Goal: Task Accomplishment & Management: Use online tool/utility

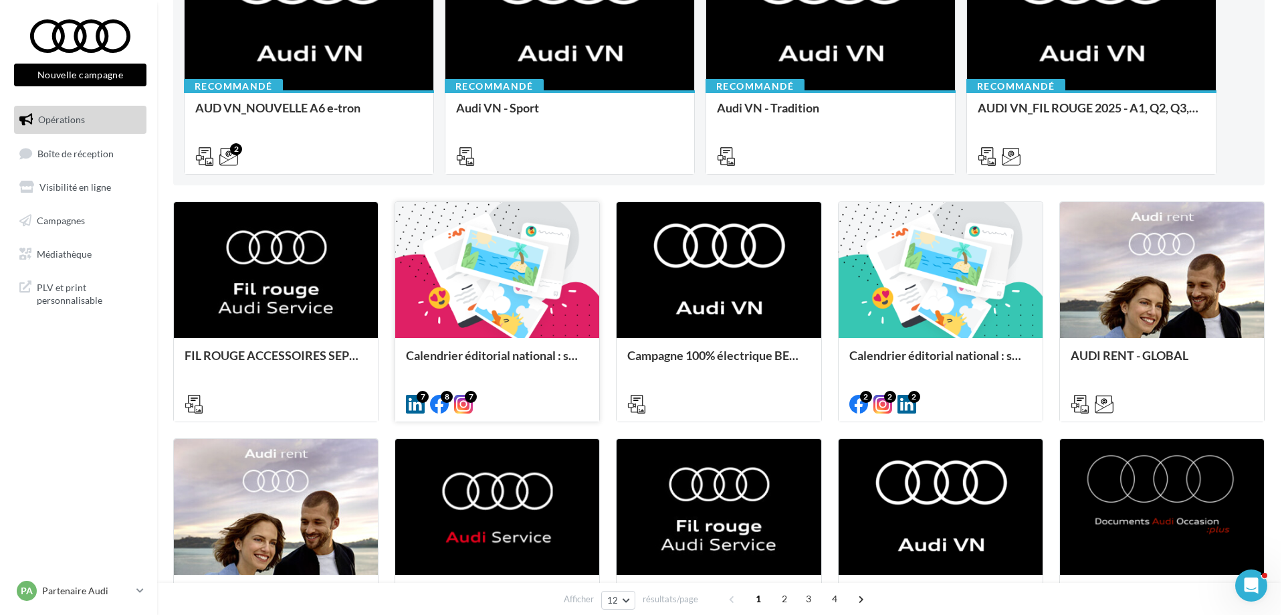
scroll to position [268, 0]
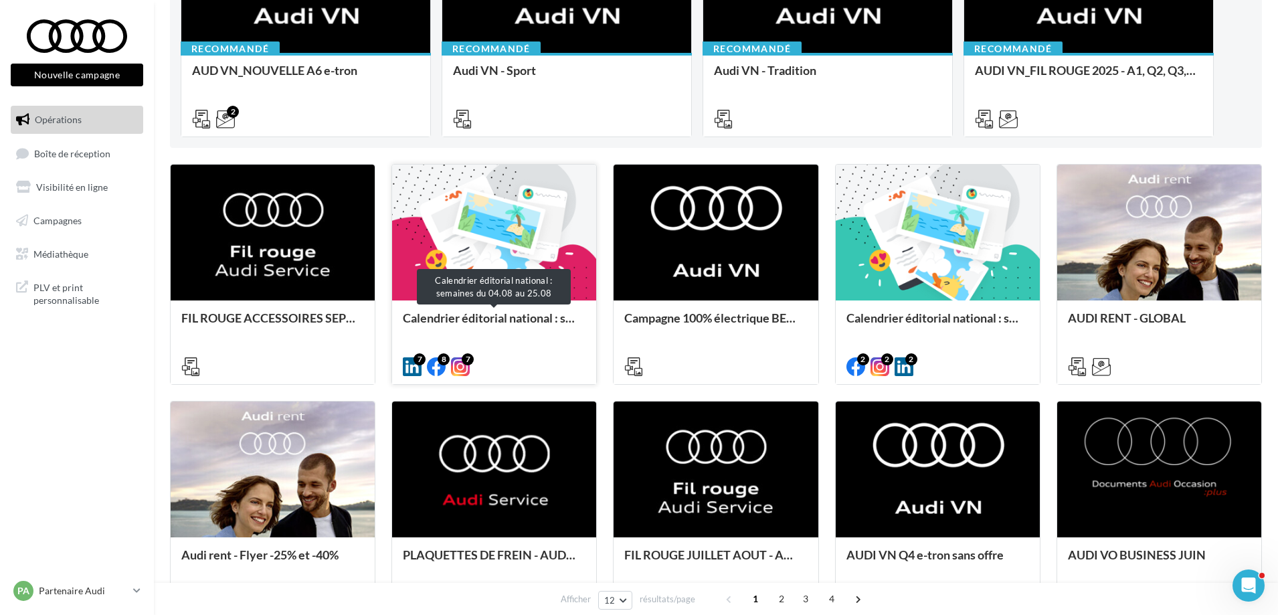
click at [529, 315] on div "Calendrier éditorial national : semaines du 04.08 au 25.08" at bounding box center [494, 324] width 183 height 27
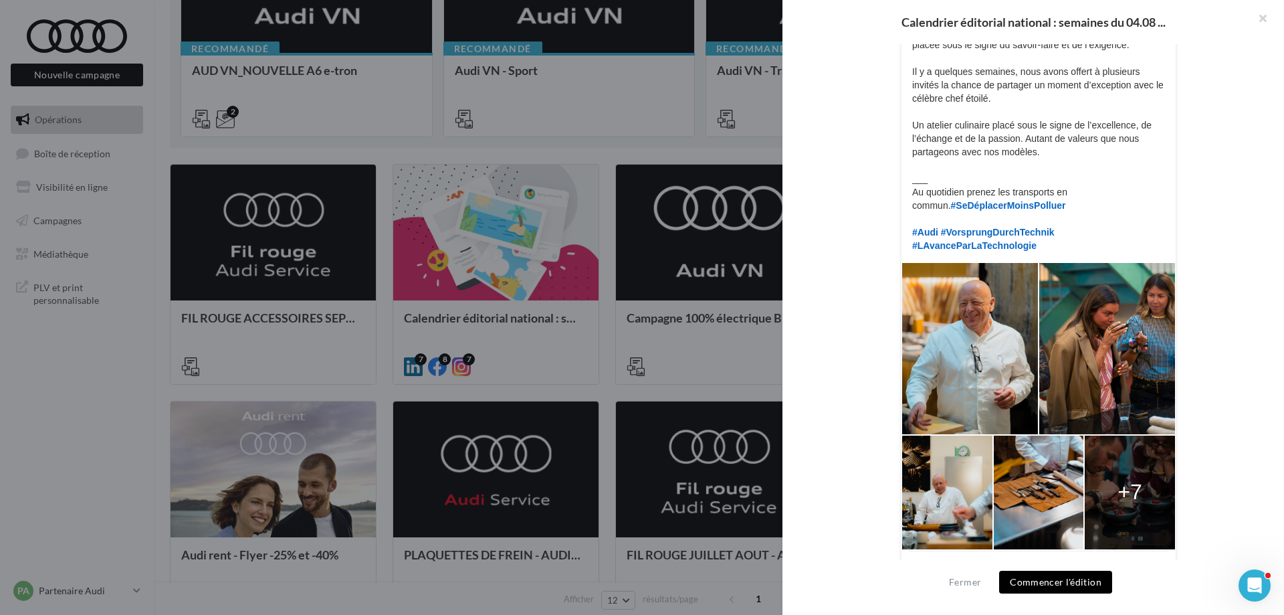
scroll to position [306, 0]
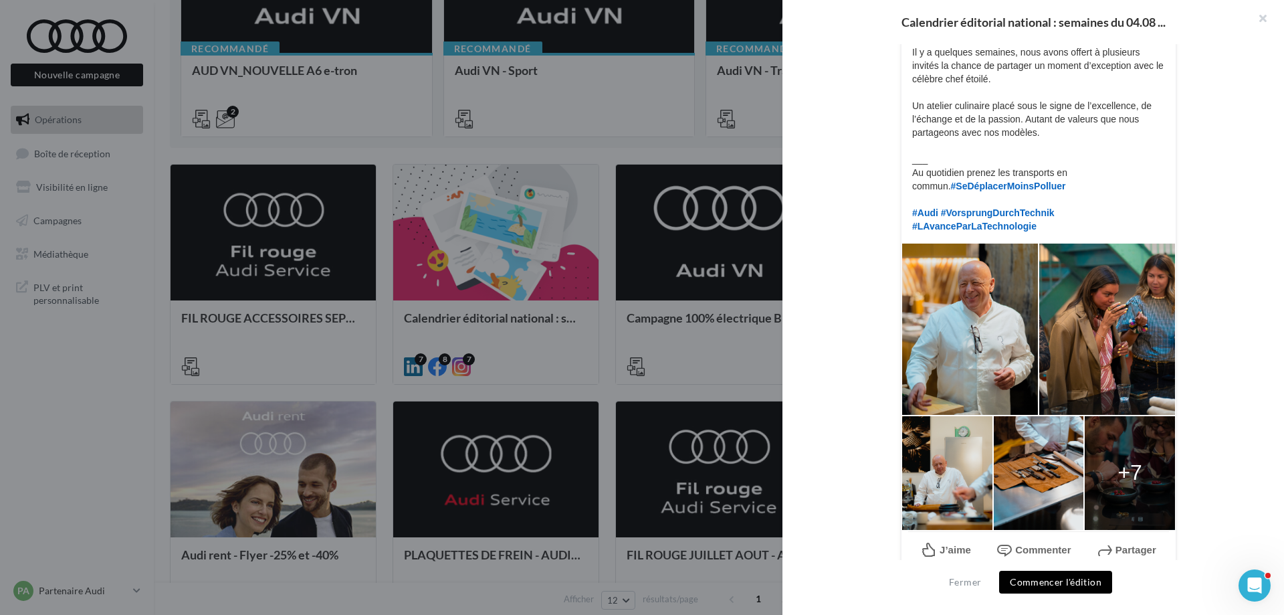
click at [452, 334] on div at bounding box center [642, 307] width 1284 height 615
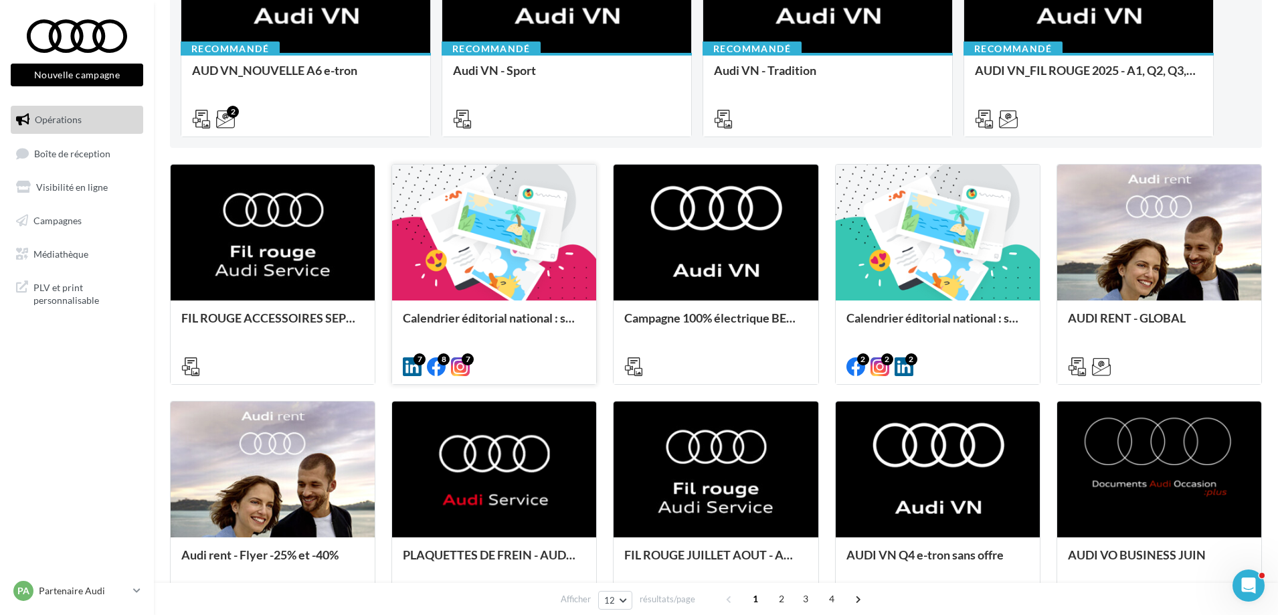
click at [470, 307] on div "Calendrier éditorial national : semaines du 04.08 au 25.08" at bounding box center [494, 341] width 204 height 82
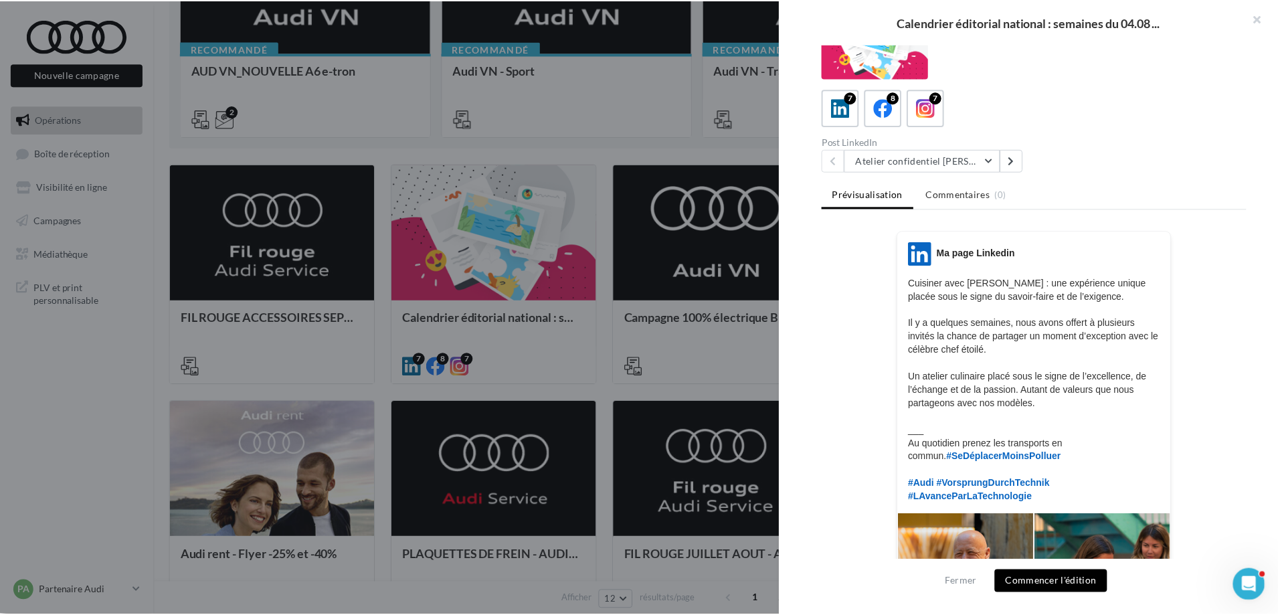
scroll to position [67, 0]
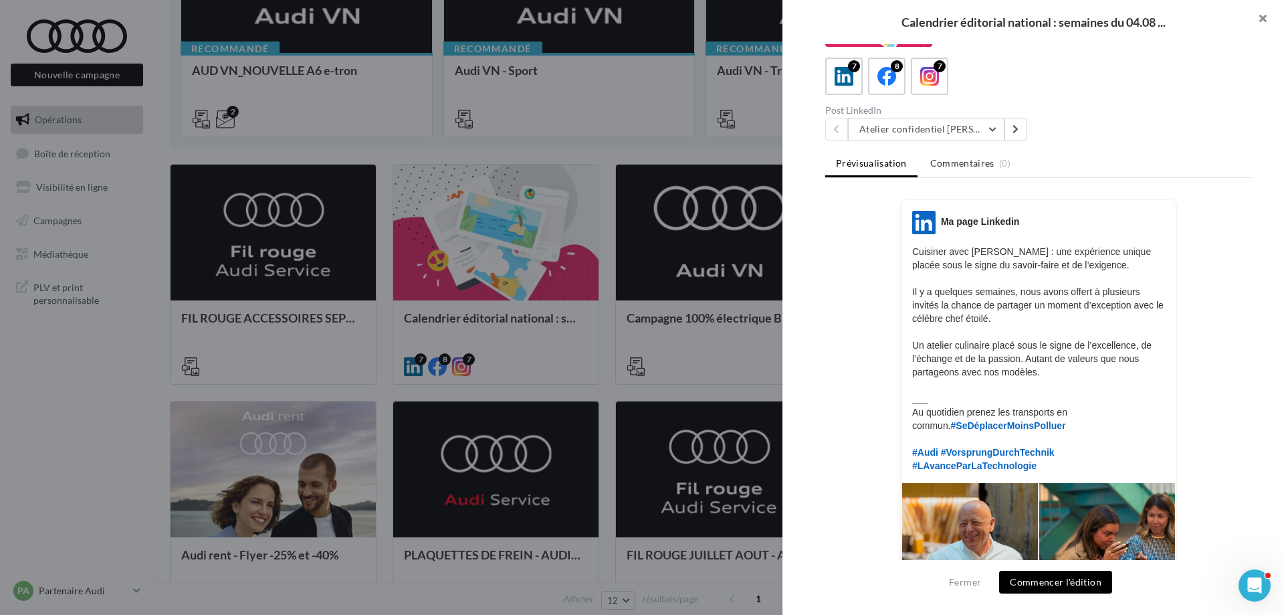
click at [1261, 13] on button "button" at bounding box center [1258, 20] width 54 height 40
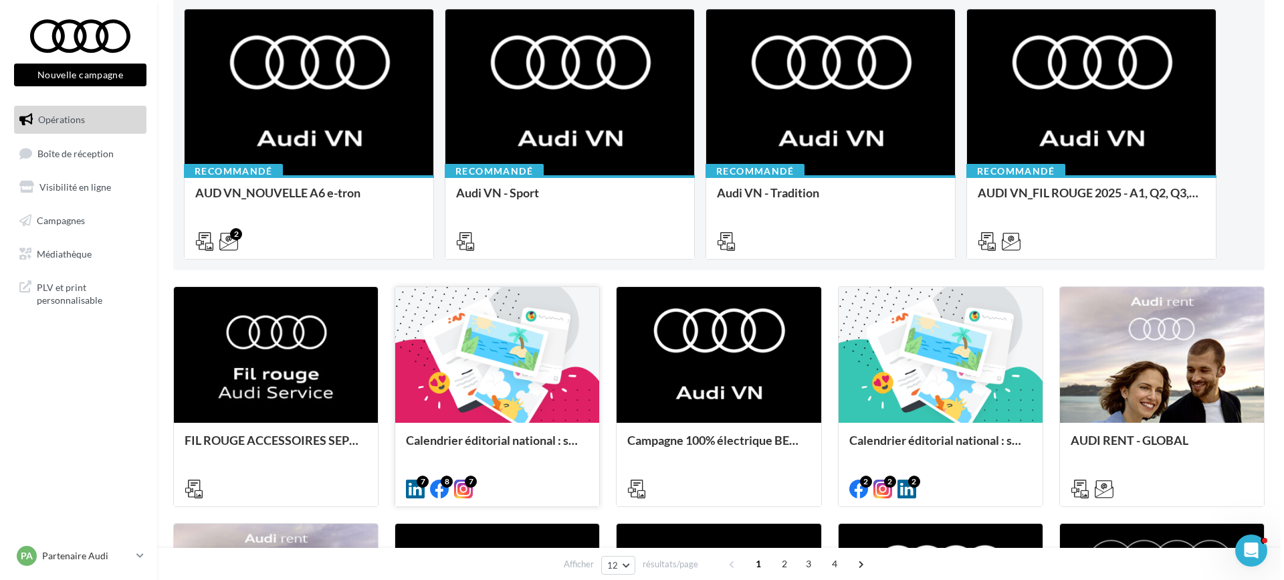
scroll to position [201, 0]
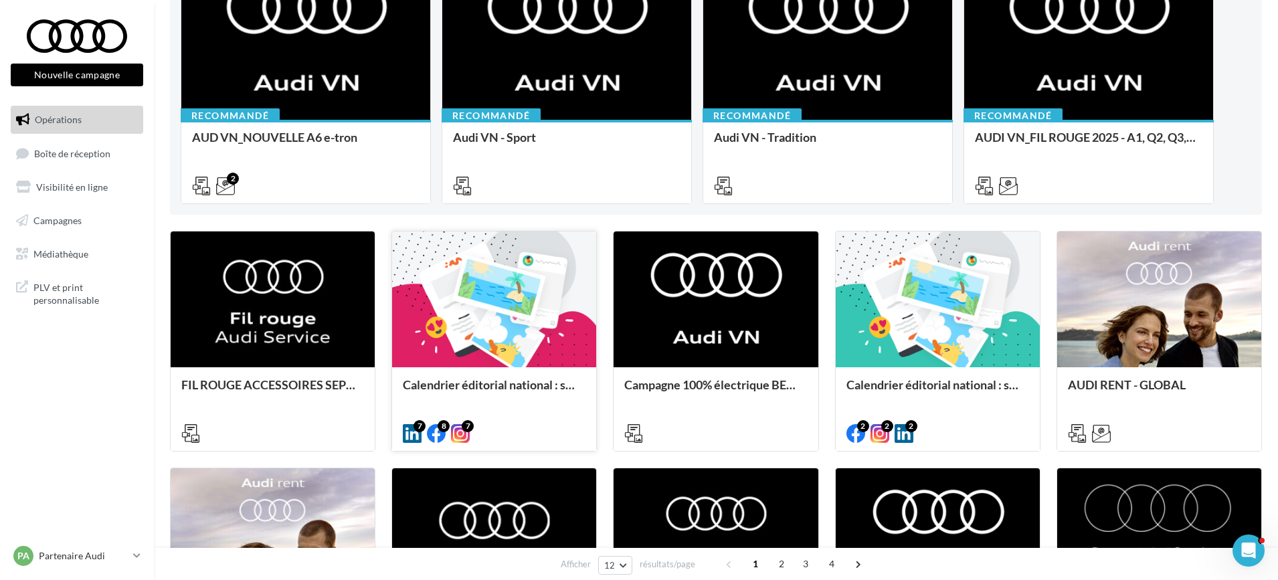
click at [548, 405] on div "Calendrier éditorial national : semaines du 04.08 au 25.08" at bounding box center [494, 408] width 183 height 61
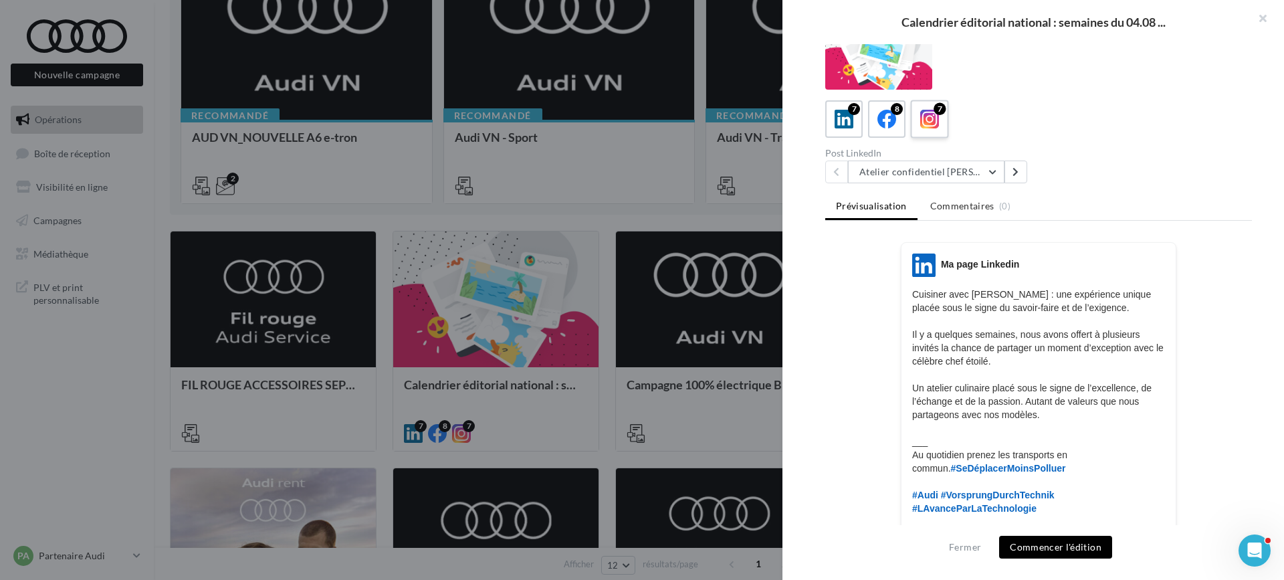
scroll to position [0, 0]
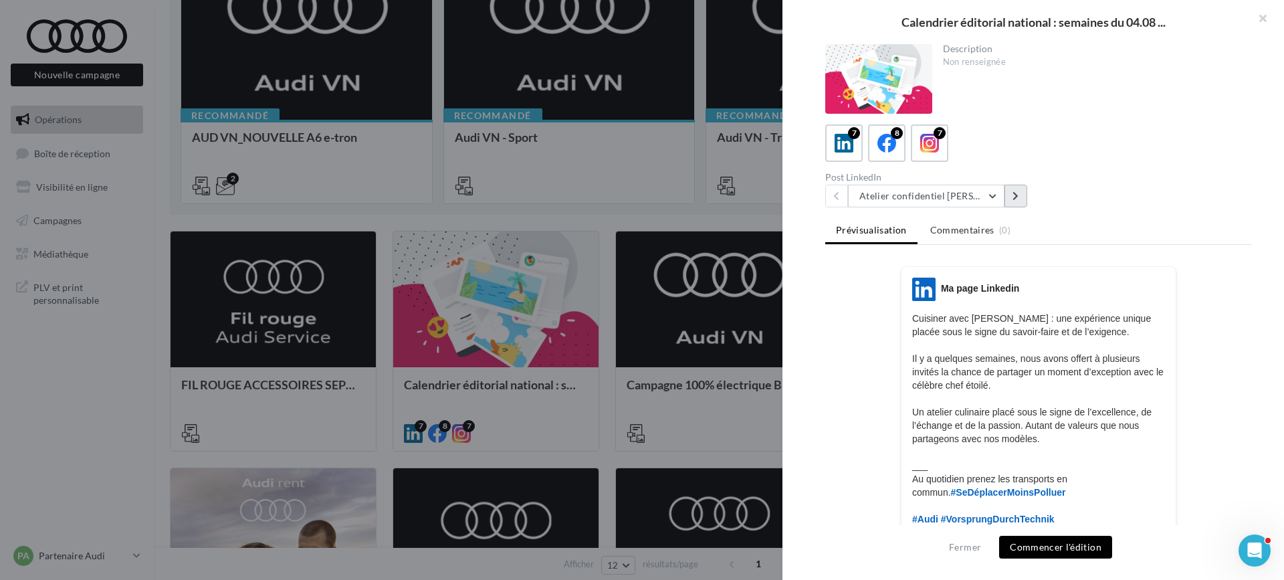
click at [1013, 192] on icon at bounding box center [1016, 195] width 6 height 9
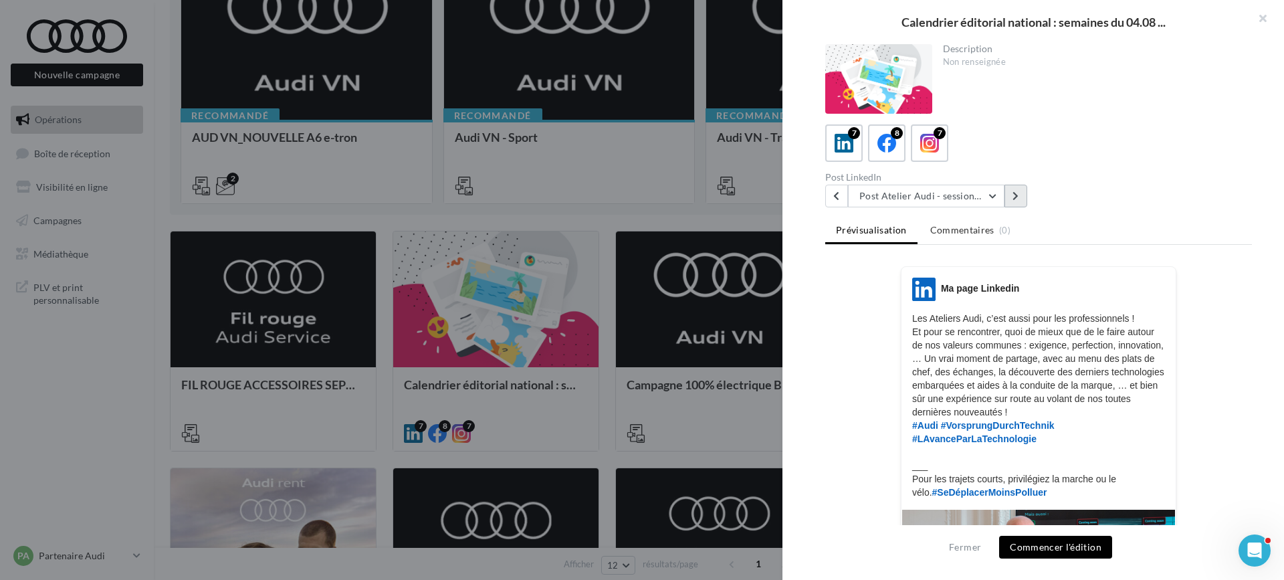
click at [1013, 192] on icon at bounding box center [1016, 195] width 6 height 9
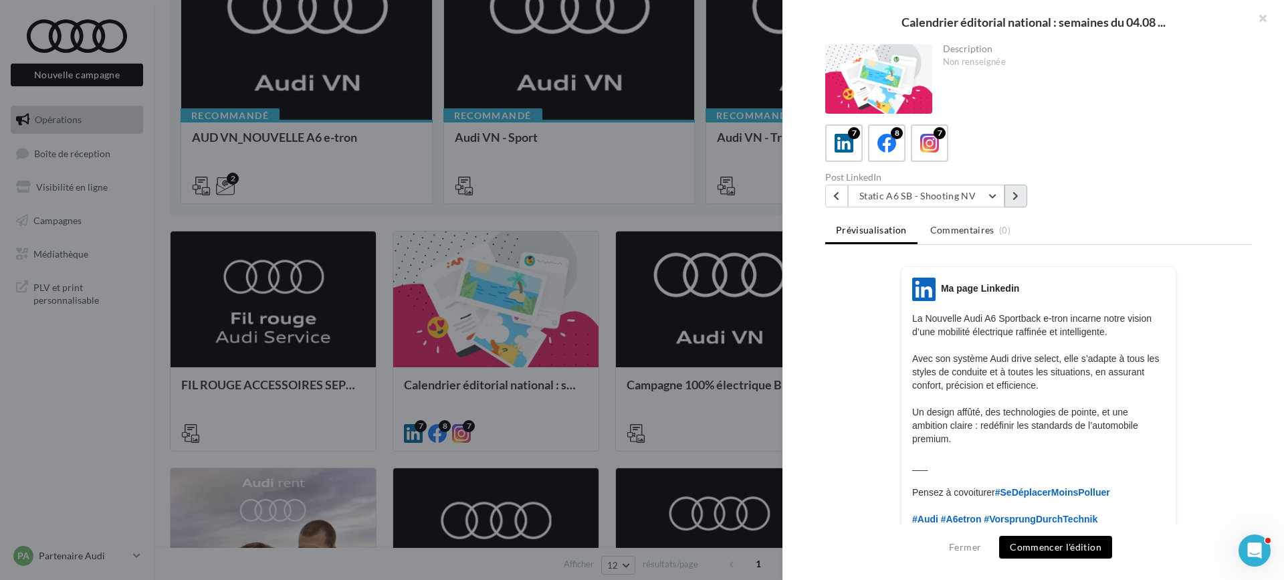
click at [1010, 200] on button at bounding box center [1016, 196] width 23 height 23
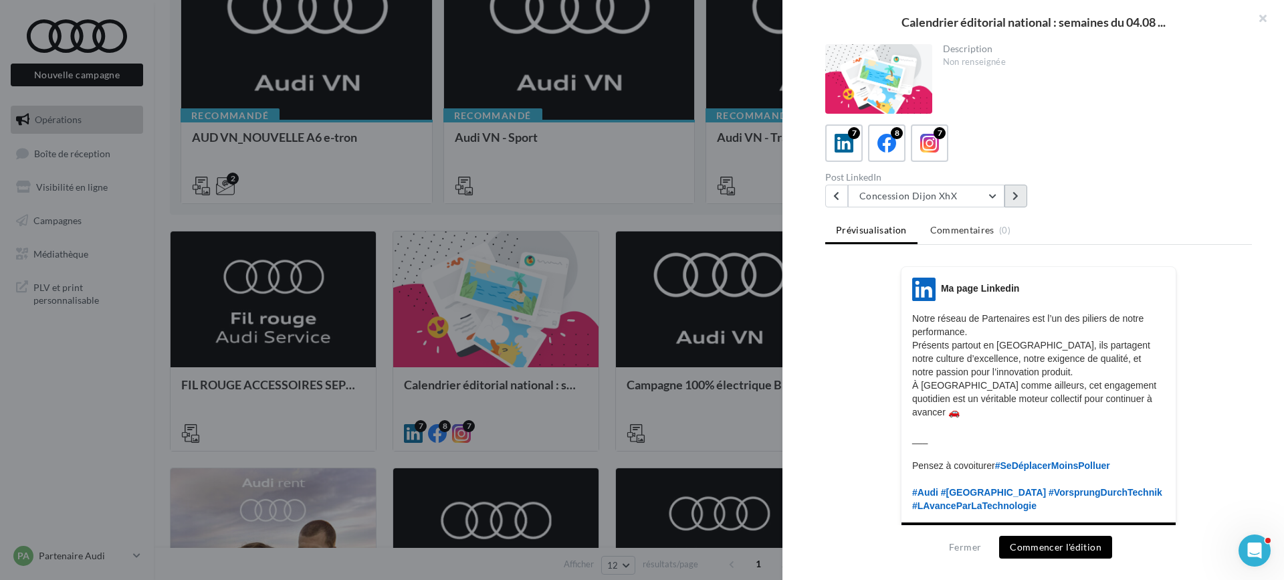
click at [1017, 187] on button at bounding box center [1016, 196] width 23 height 23
click at [1264, 13] on button "button" at bounding box center [1258, 20] width 54 height 40
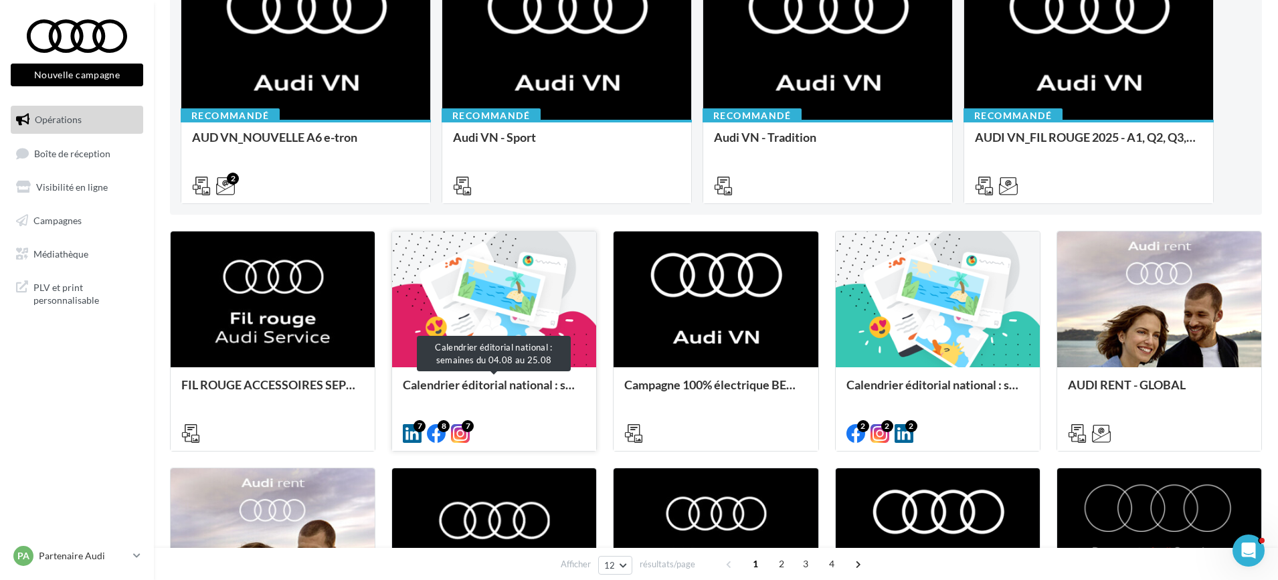
click at [504, 401] on div "Calendrier éditorial national : semaines du 04.08 au 25.08" at bounding box center [494, 391] width 183 height 27
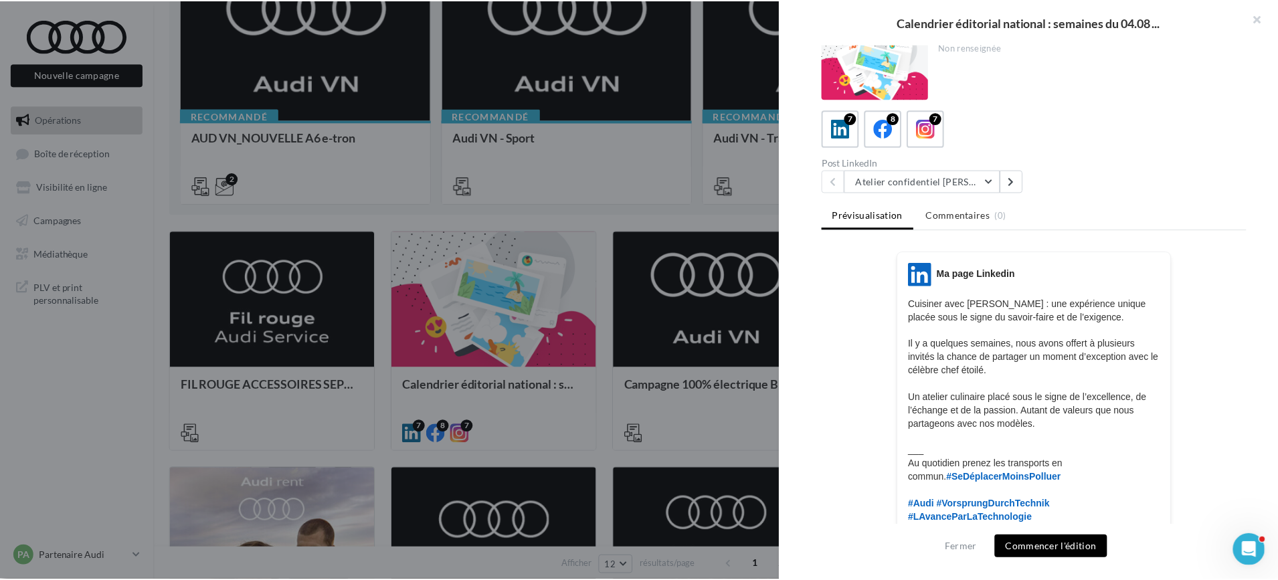
scroll to position [7, 0]
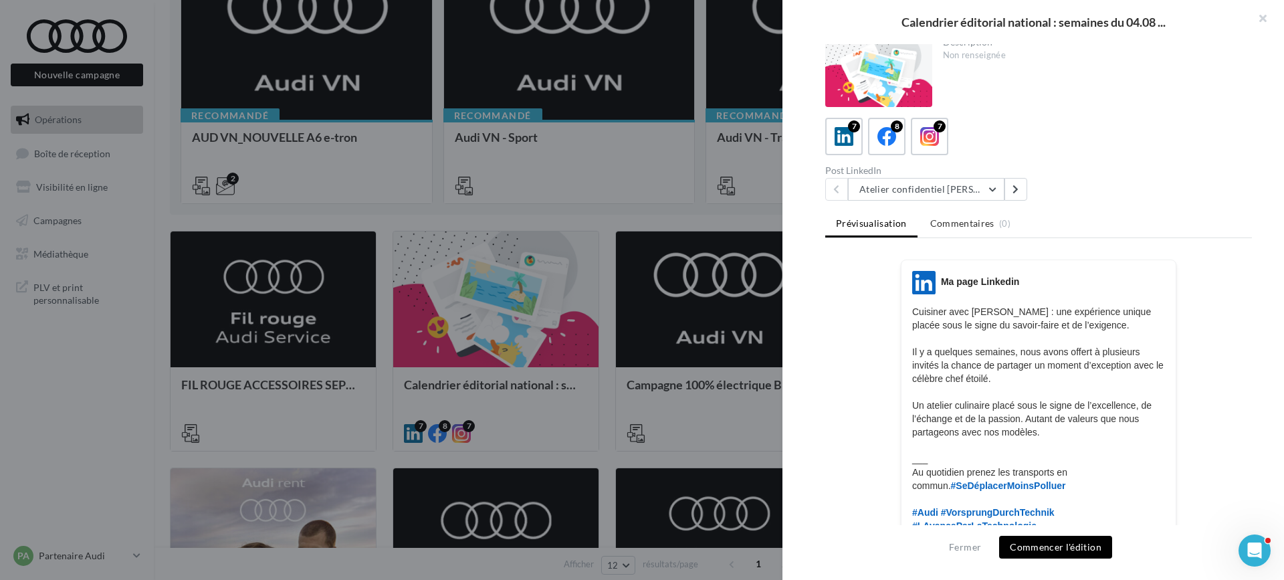
click at [884, 117] on div "Description Non renseignée 7 8 7 Post LinkedIn Atelier confidentiel Thierry Mar…" at bounding box center [1039, 290] width 512 height 493
click at [895, 141] on icon at bounding box center [887, 136] width 19 height 19
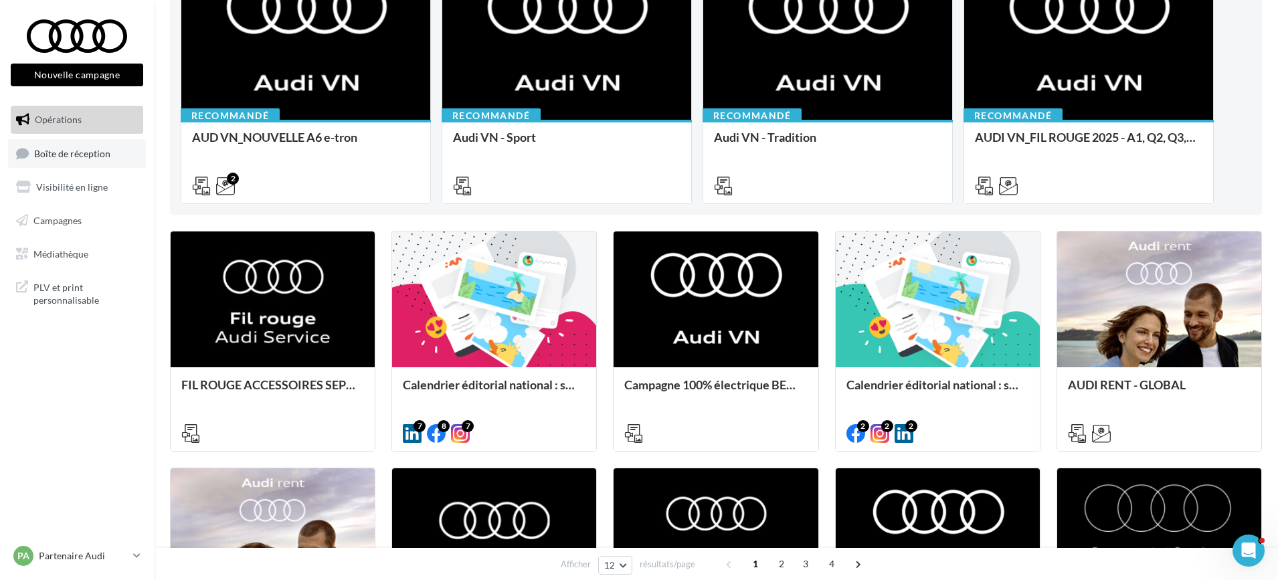
click at [90, 166] on link "Boîte de réception" at bounding box center [77, 153] width 138 height 29
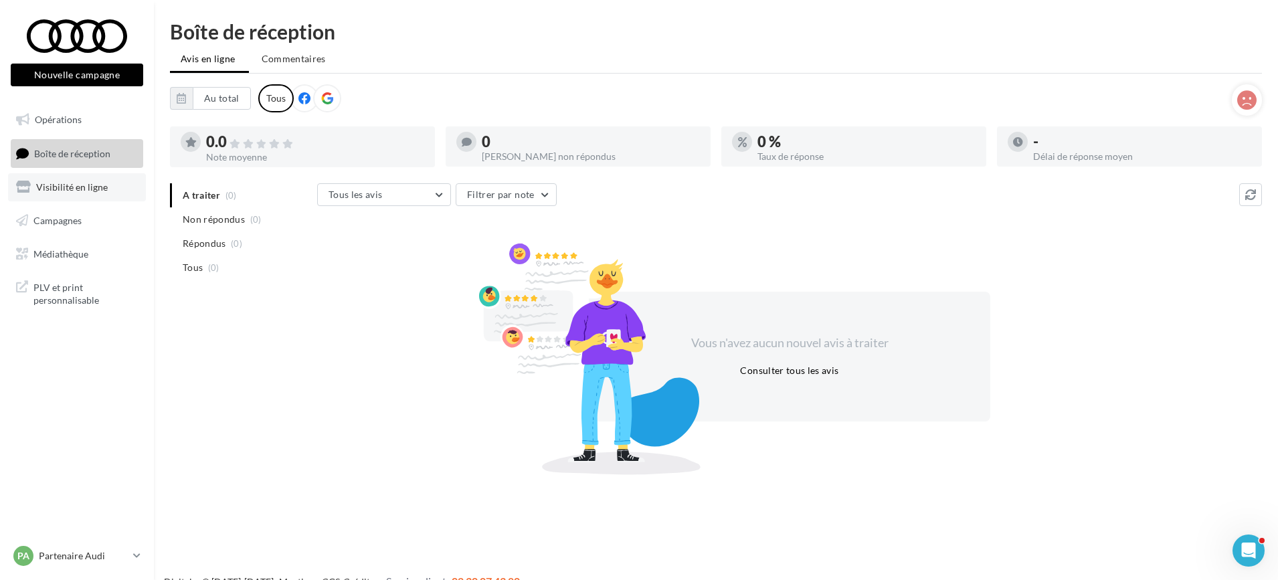
click at [89, 193] on link "Visibilité en ligne" at bounding box center [77, 187] width 138 height 28
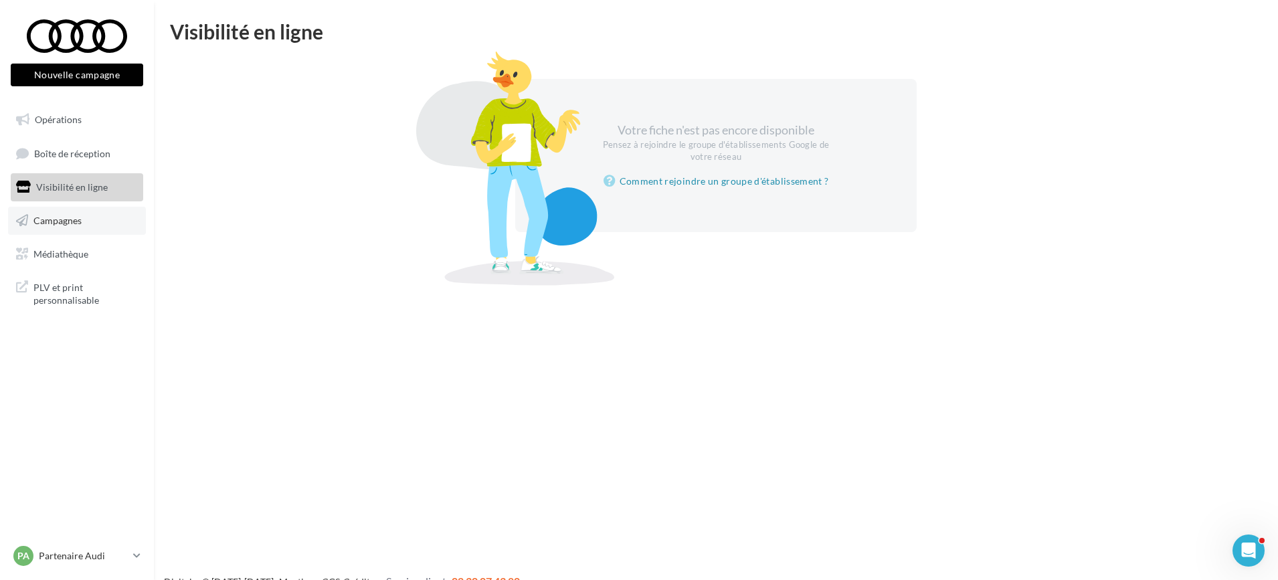
click at [60, 221] on span "Campagnes" at bounding box center [57, 220] width 48 height 11
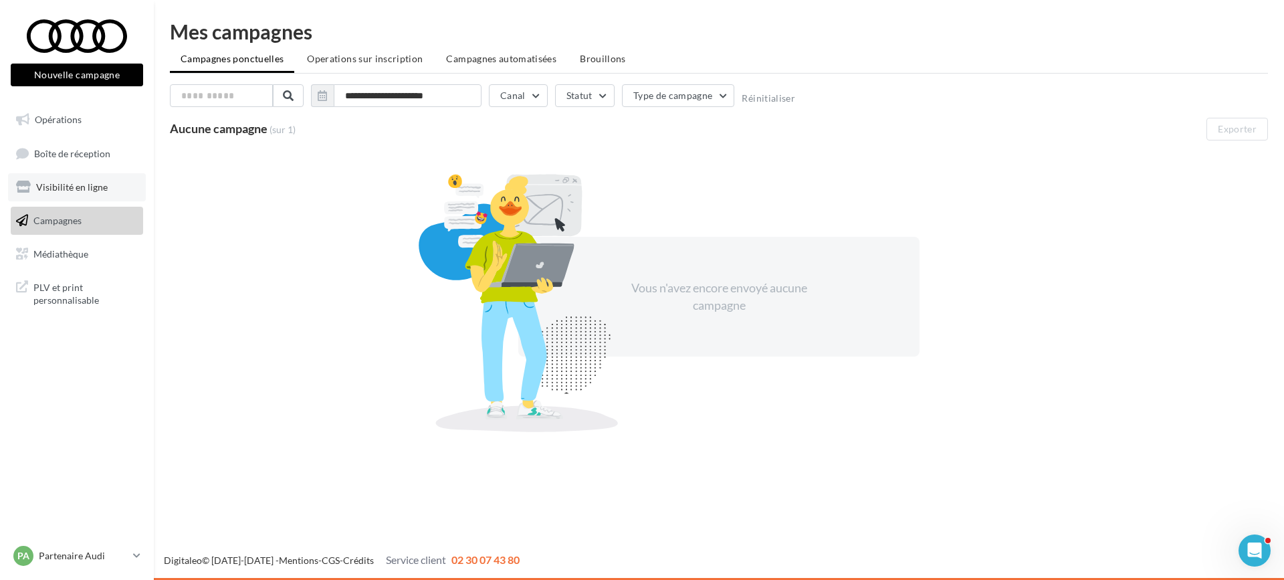
click at [77, 183] on span "Visibilité en ligne" at bounding box center [72, 186] width 72 height 11
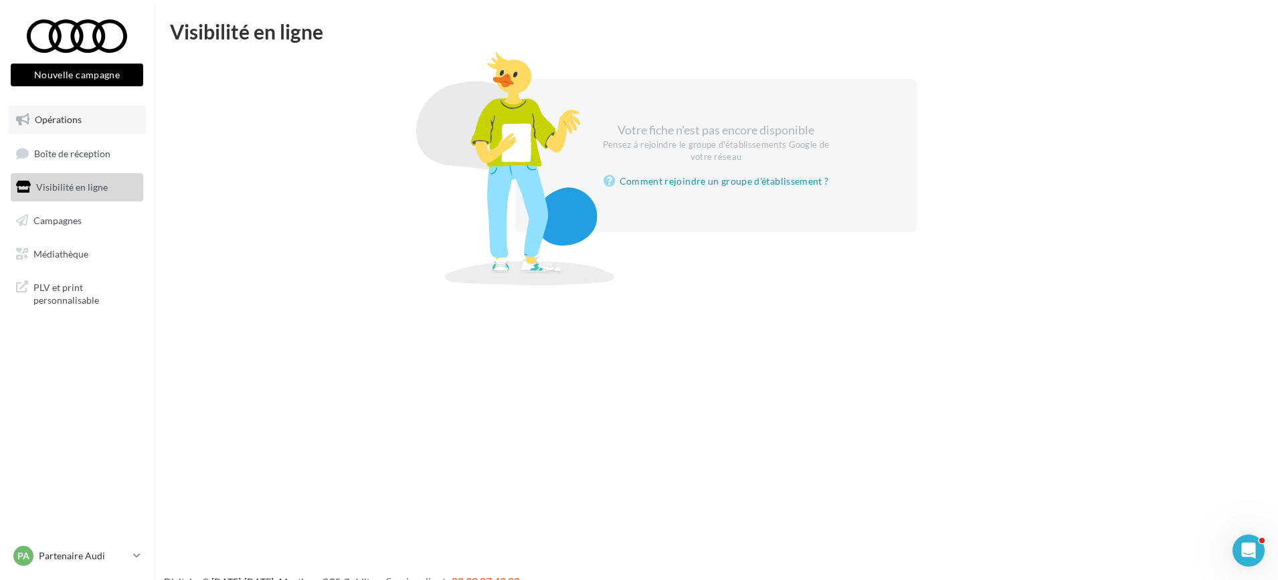
click at [66, 122] on span "Opérations" at bounding box center [58, 119] width 47 height 11
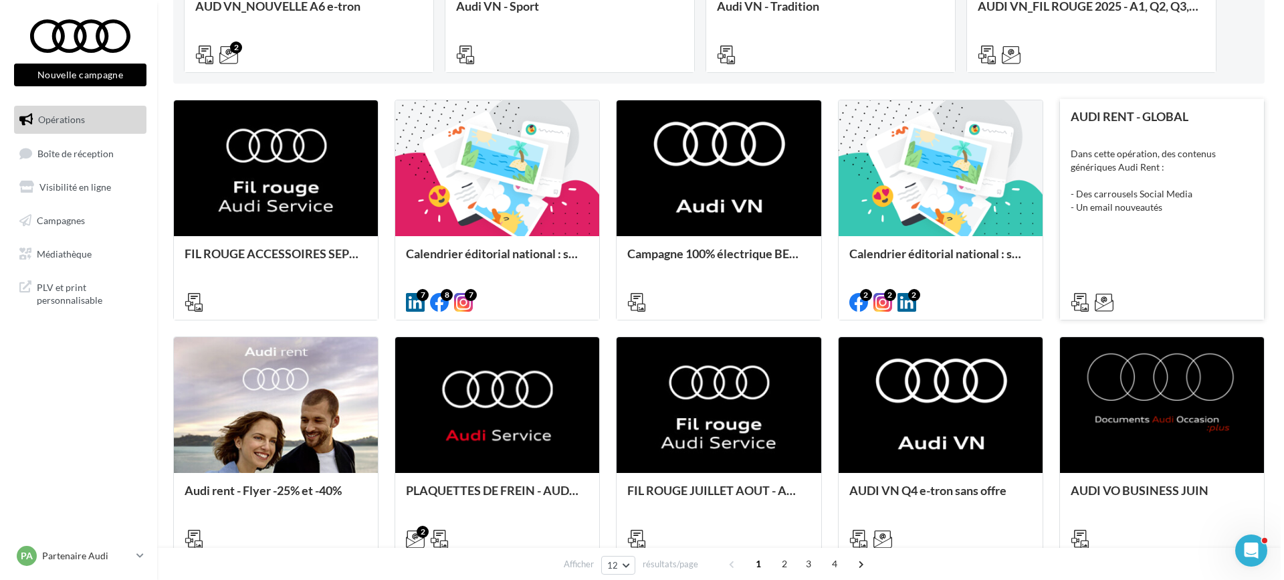
scroll to position [334, 0]
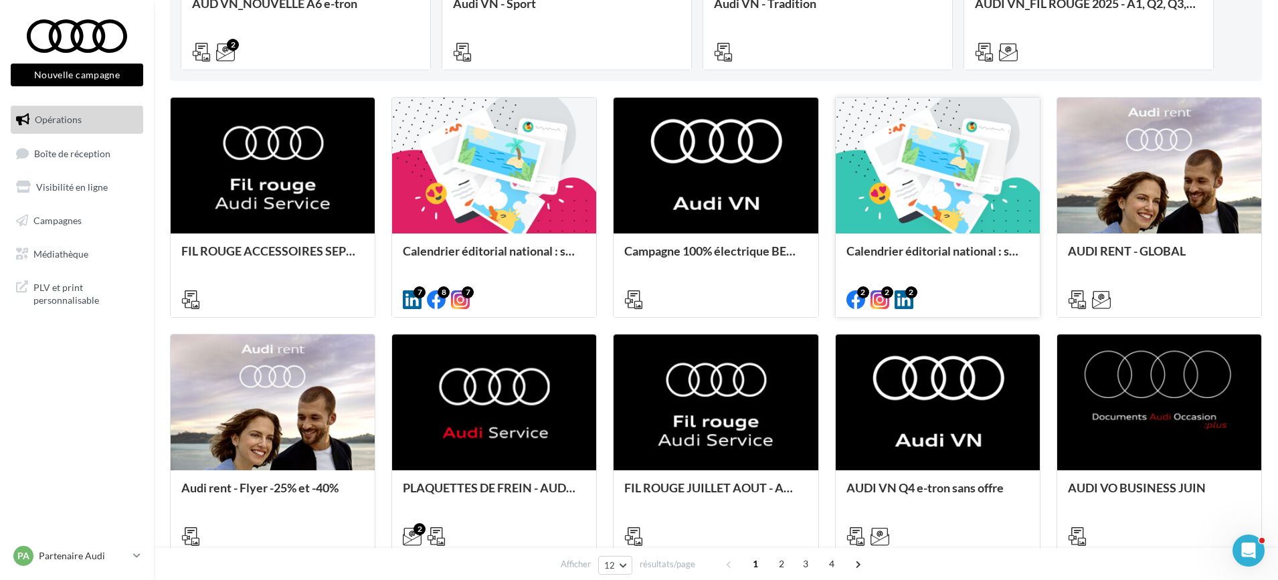
click at [953, 163] on div at bounding box center [937, 166] width 204 height 137
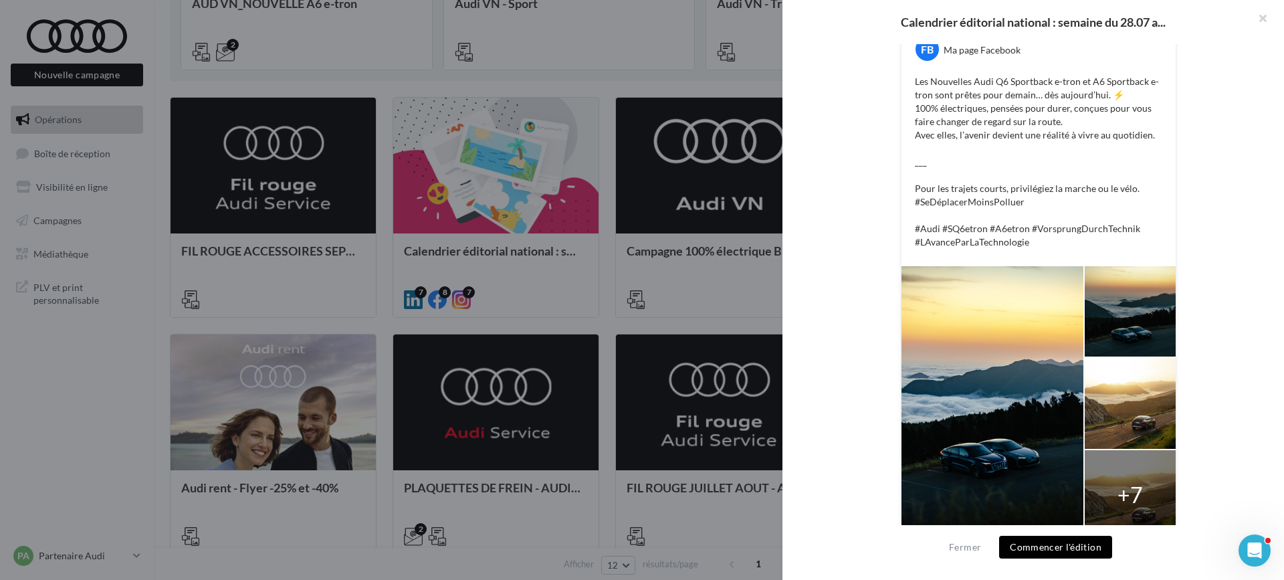
scroll to position [288, 0]
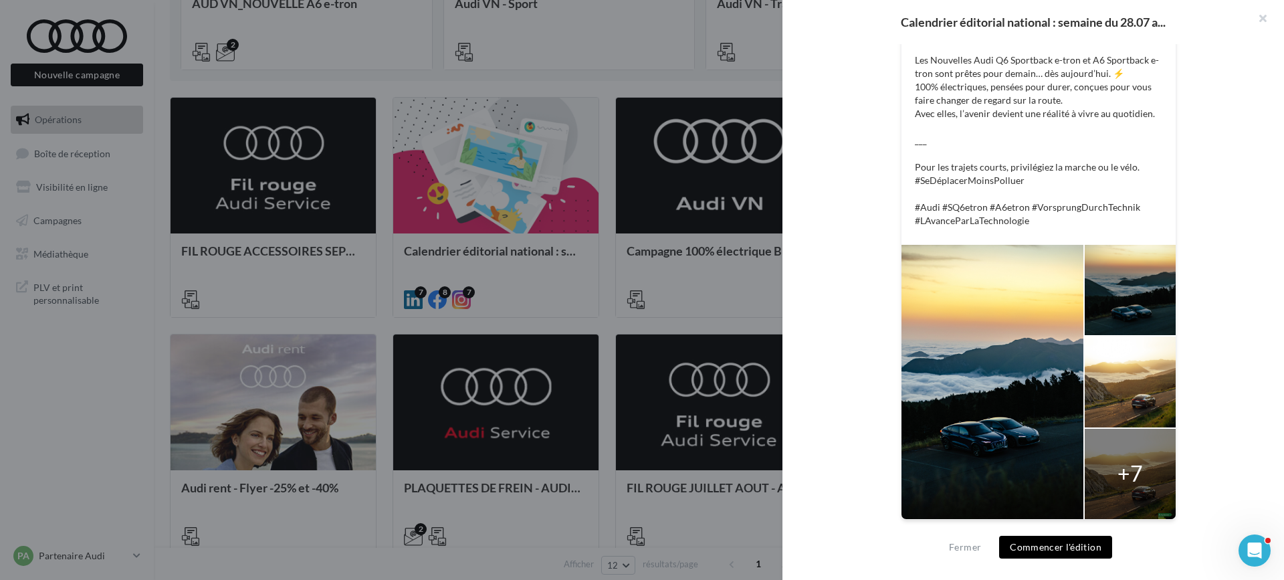
click at [1076, 538] on button "Commencer l'édition" at bounding box center [1055, 547] width 113 height 23
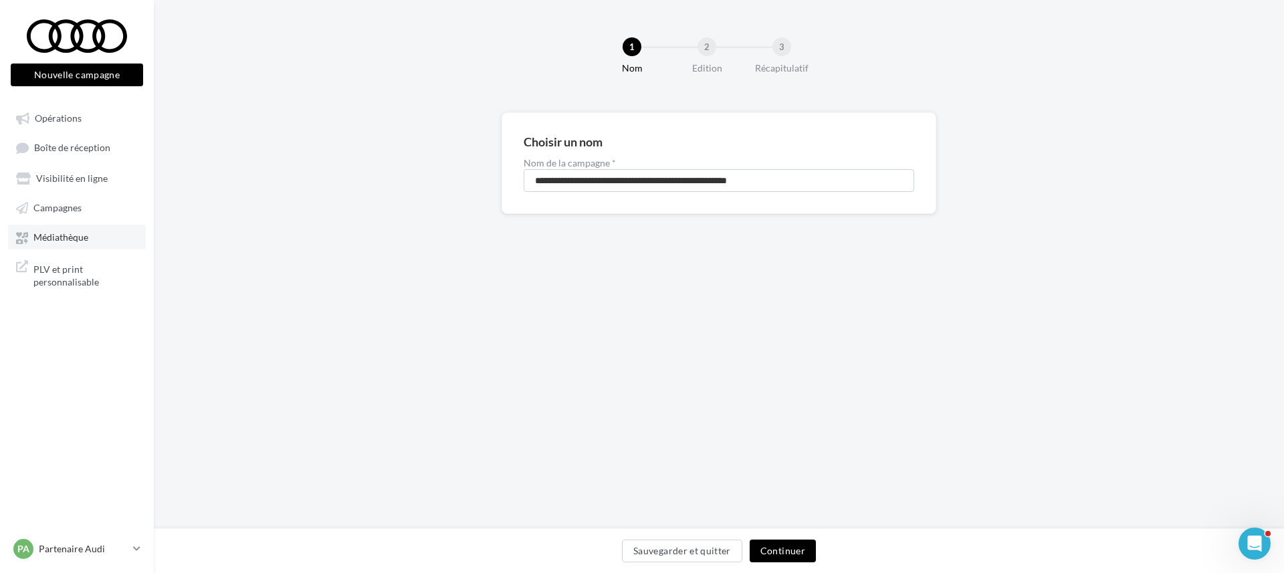
click at [52, 238] on span "Médiathèque" at bounding box center [60, 237] width 55 height 11
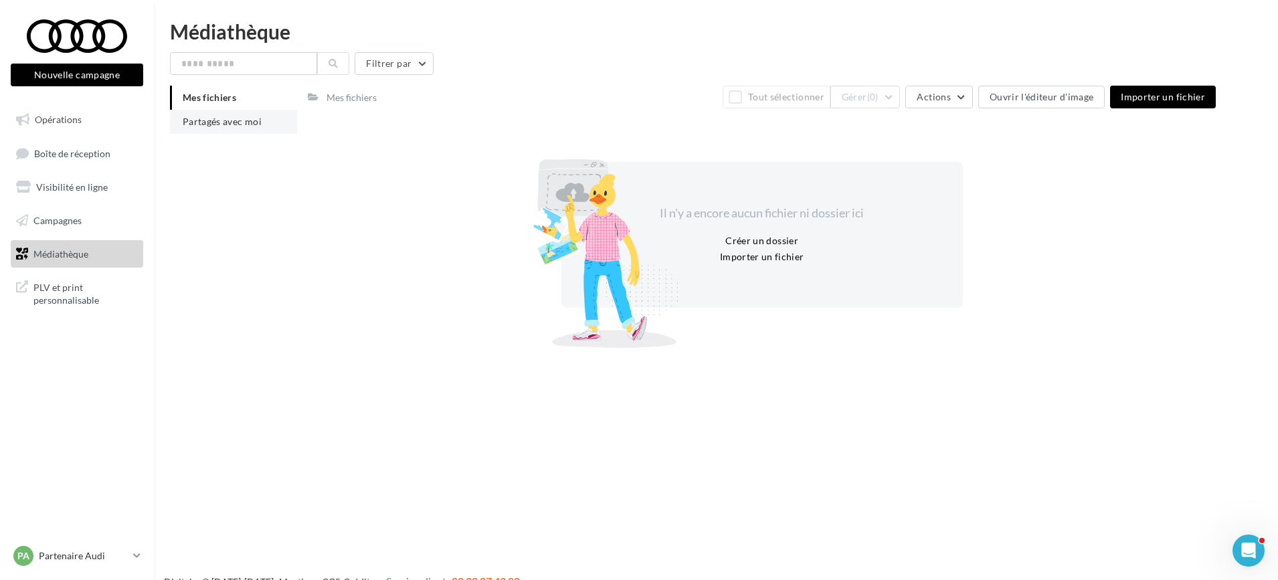
click at [209, 122] on span "Partagés avec moi" at bounding box center [222, 121] width 79 height 11
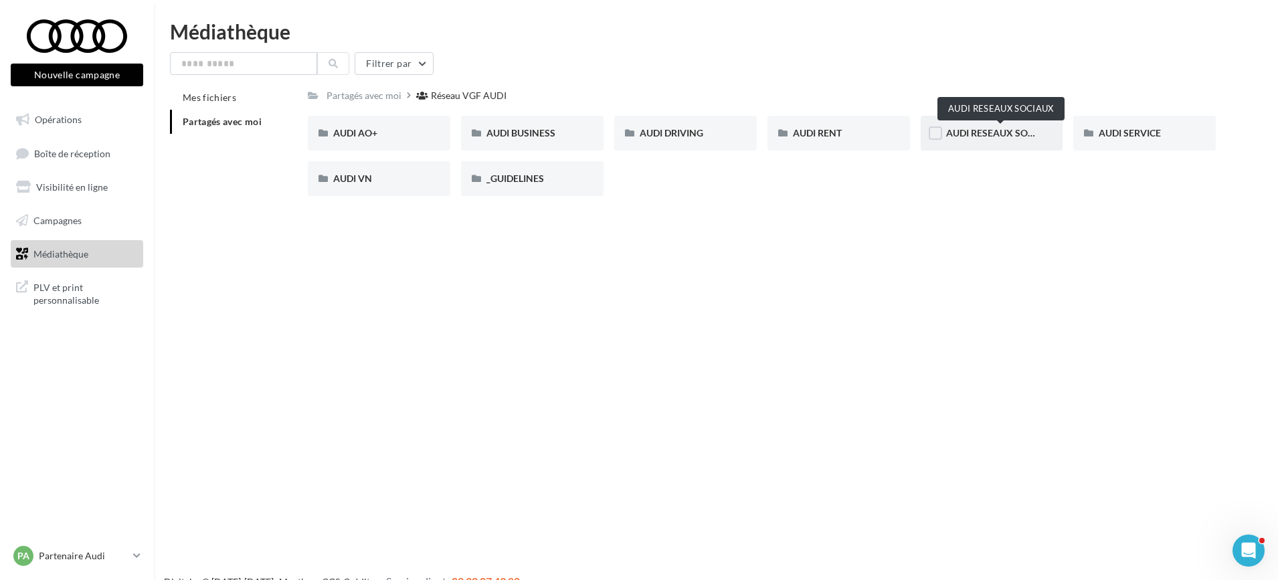
click at [991, 134] on span "AUDI RESEAUX SOCIAUX" at bounding box center [1001, 132] width 110 height 11
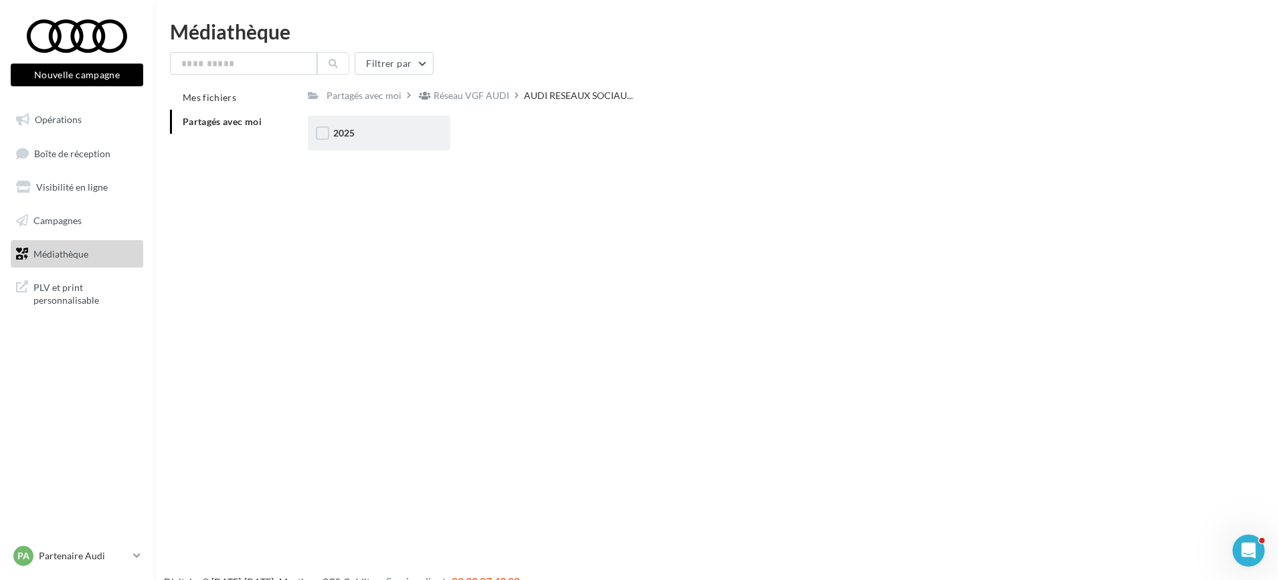
click at [378, 133] on div "2025" at bounding box center [379, 132] width 92 height 13
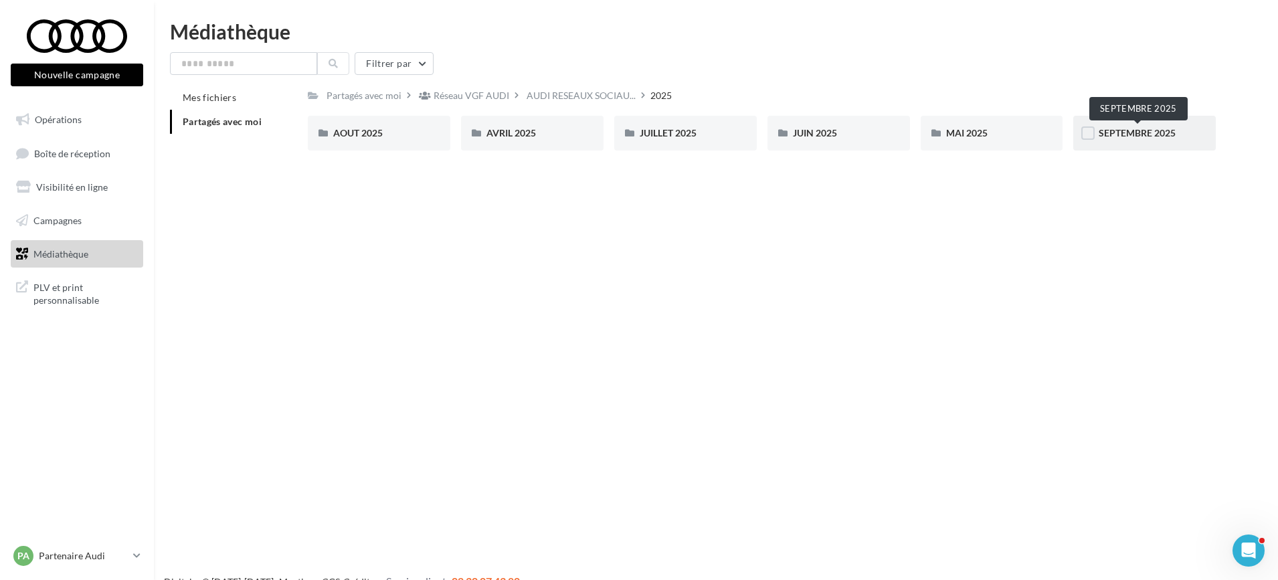
click at [1107, 132] on span "SEPTEMBRE 2025" at bounding box center [1136, 132] width 77 height 11
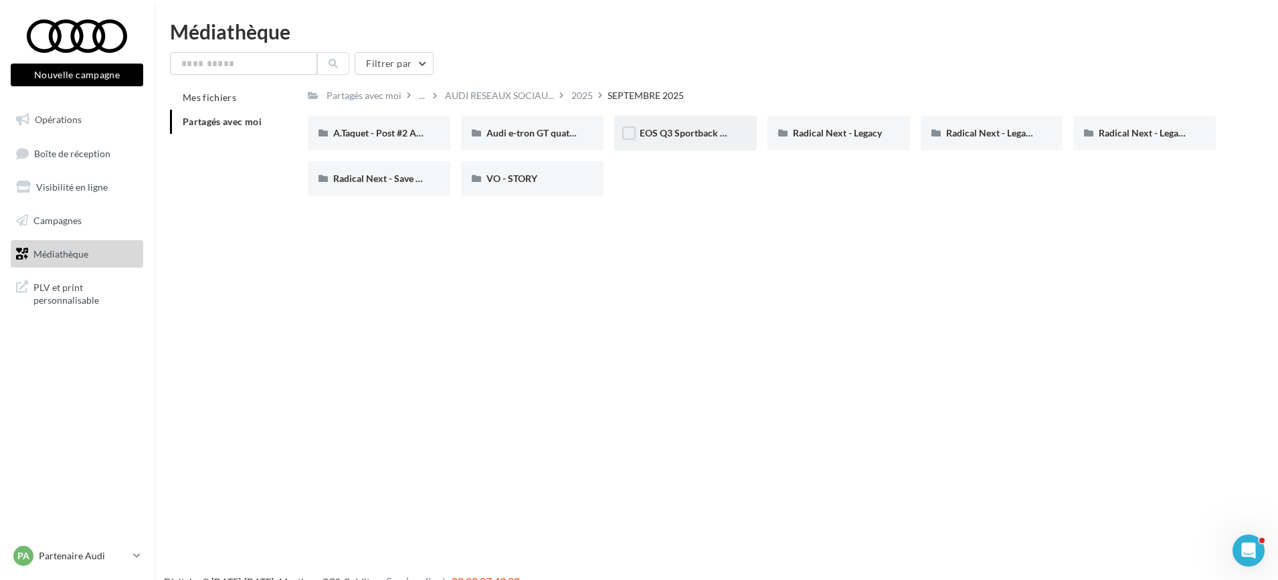
click at [692, 142] on div "EOS Q3 Sportback & SB e-Hybrid" at bounding box center [685, 133] width 142 height 35
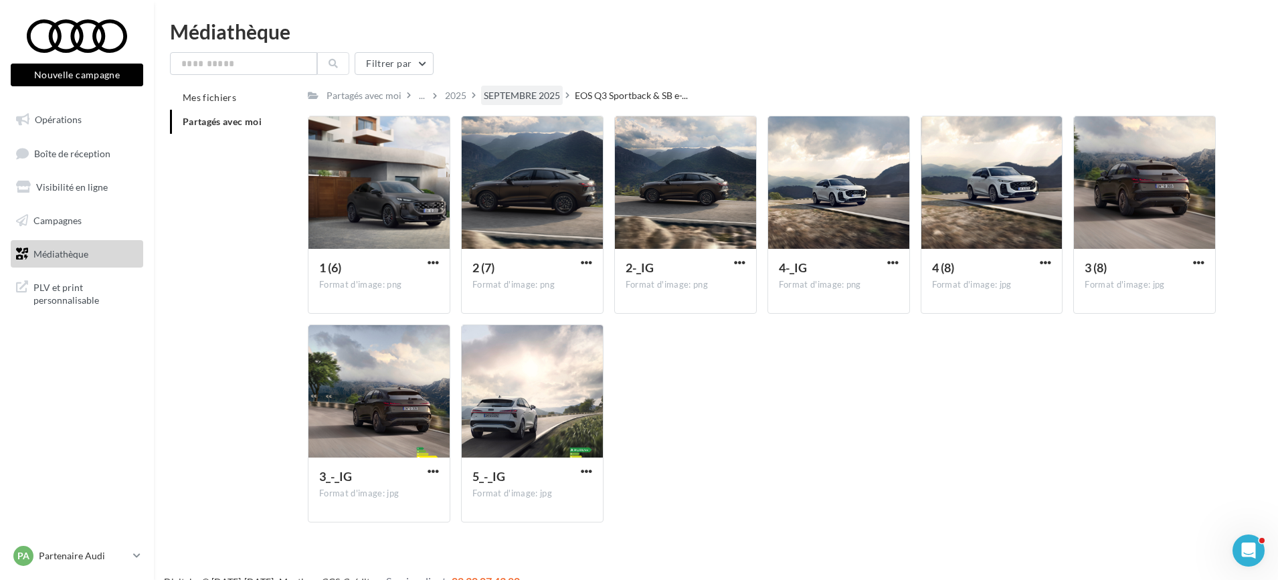
click at [521, 92] on div "SEPTEMBRE 2025" at bounding box center [522, 95] width 76 height 13
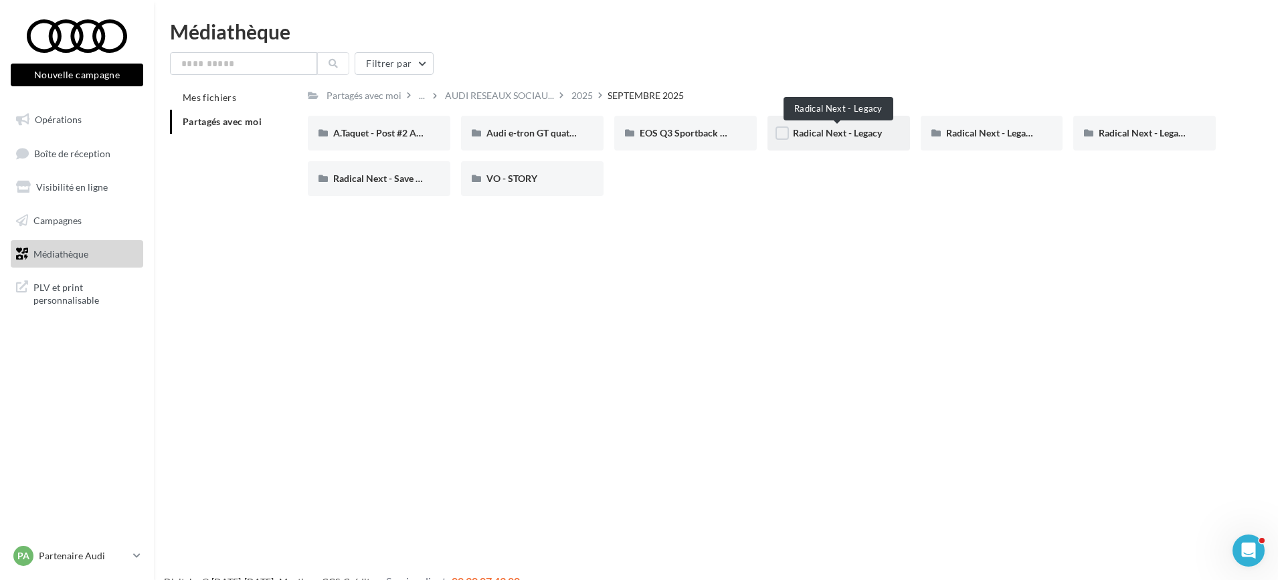
click at [860, 138] on span "Radical Next - Legacy" at bounding box center [837, 132] width 89 height 11
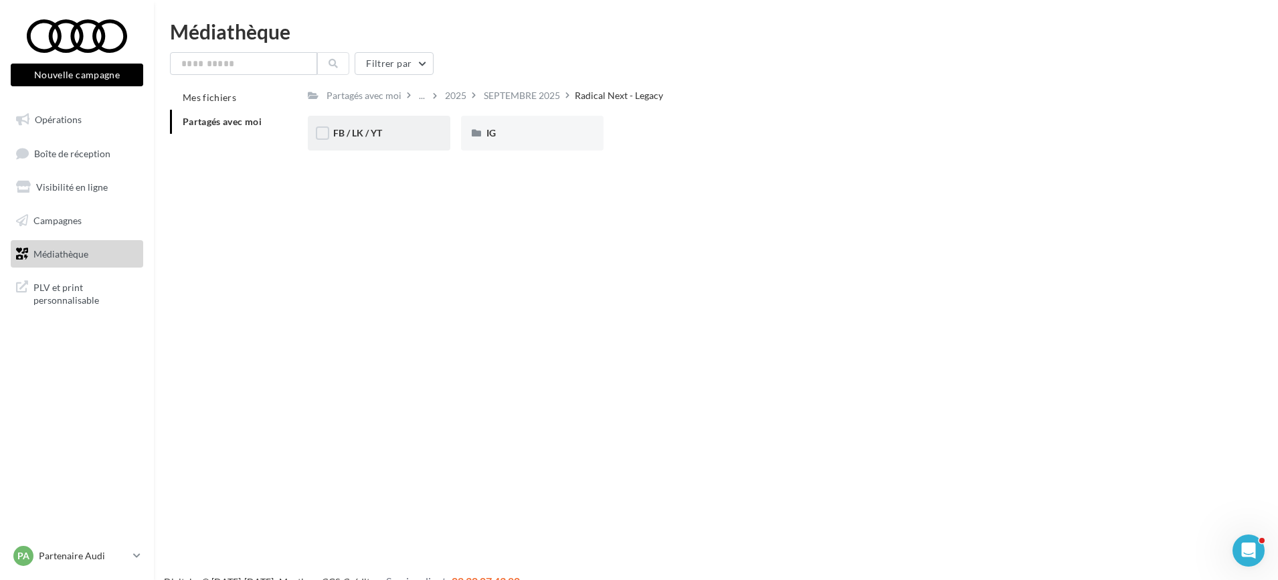
click at [421, 146] on div "FB / LK / YT" at bounding box center [379, 133] width 142 height 35
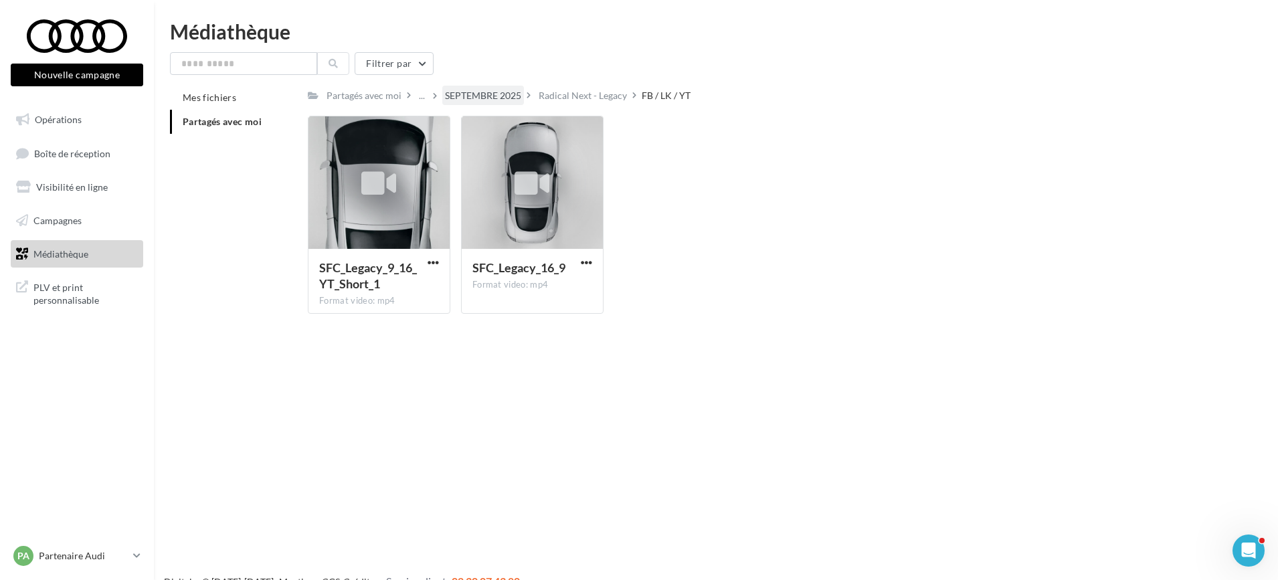
click at [506, 98] on div "SEPTEMBRE 2025" at bounding box center [483, 95] width 76 height 13
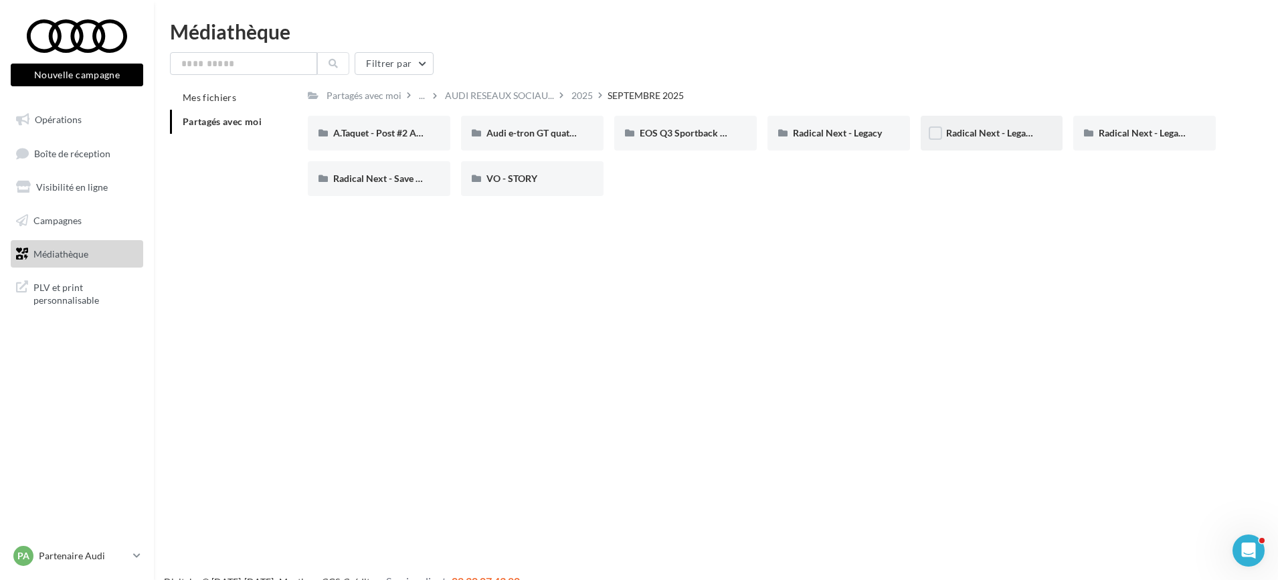
click at [1013, 140] on div "Radical Next - Legacy Avus (IG)" at bounding box center [992, 132] width 92 height 13
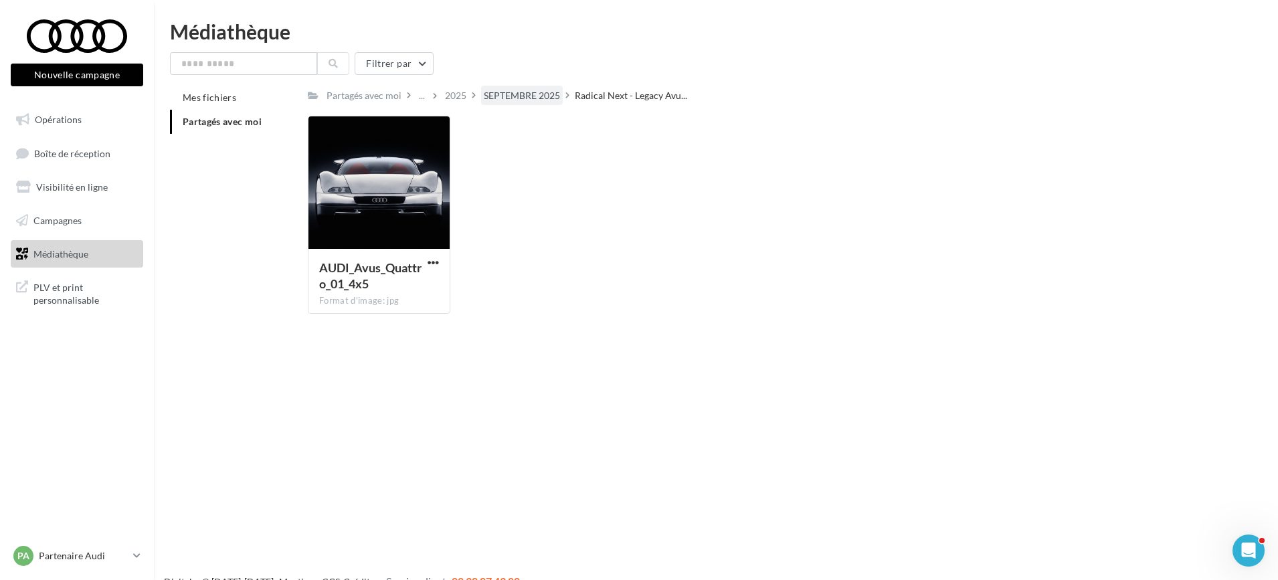
click at [510, 98] on div "SEPTEMBRE 2025" at bounding box center [522, 95] width 76 height 13
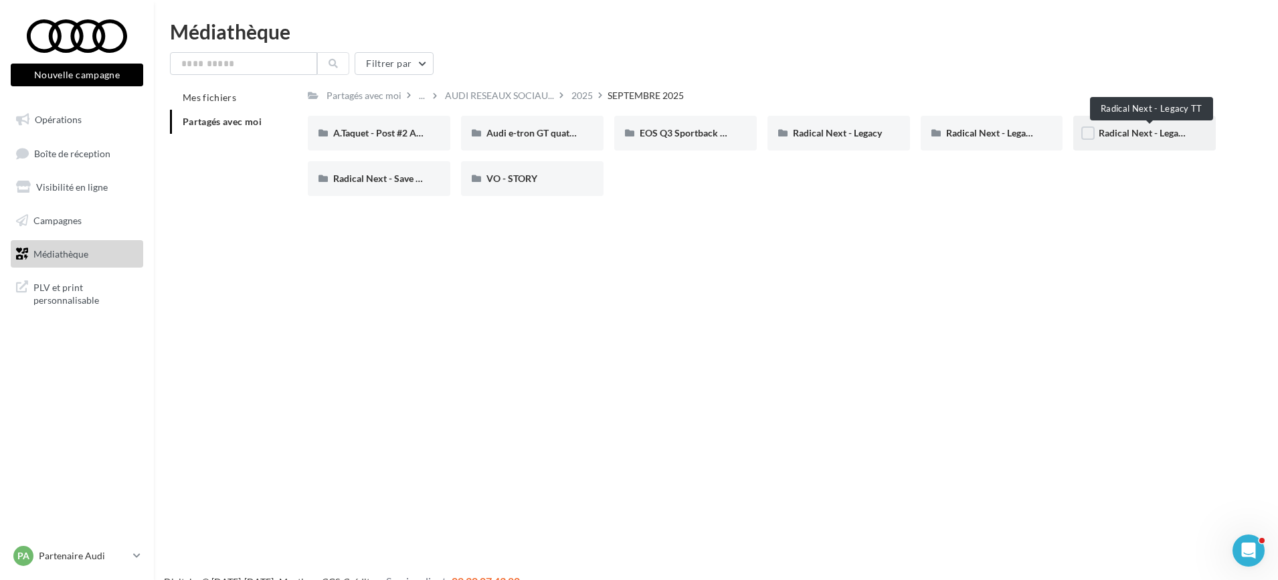
click at [1171, 138] on span "Radical Next - Legacy TT" at bounding box center [1149, 132] width 102 height 11
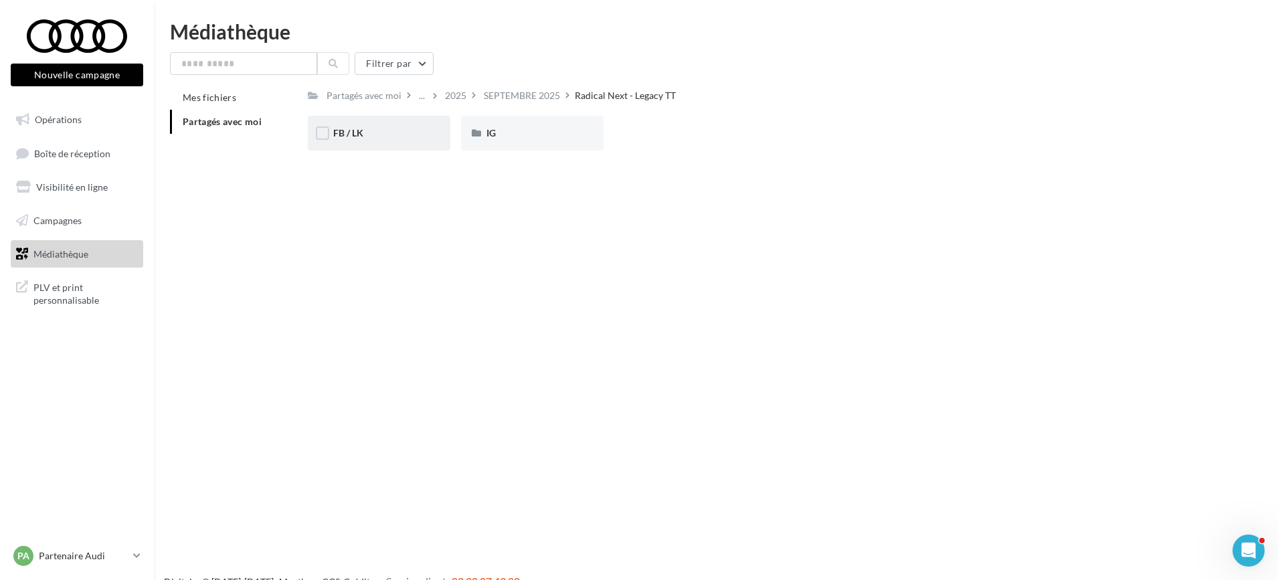
click at [375, 142] on div "FB / LK" at bounding box center [379, 133] width 142 height 35
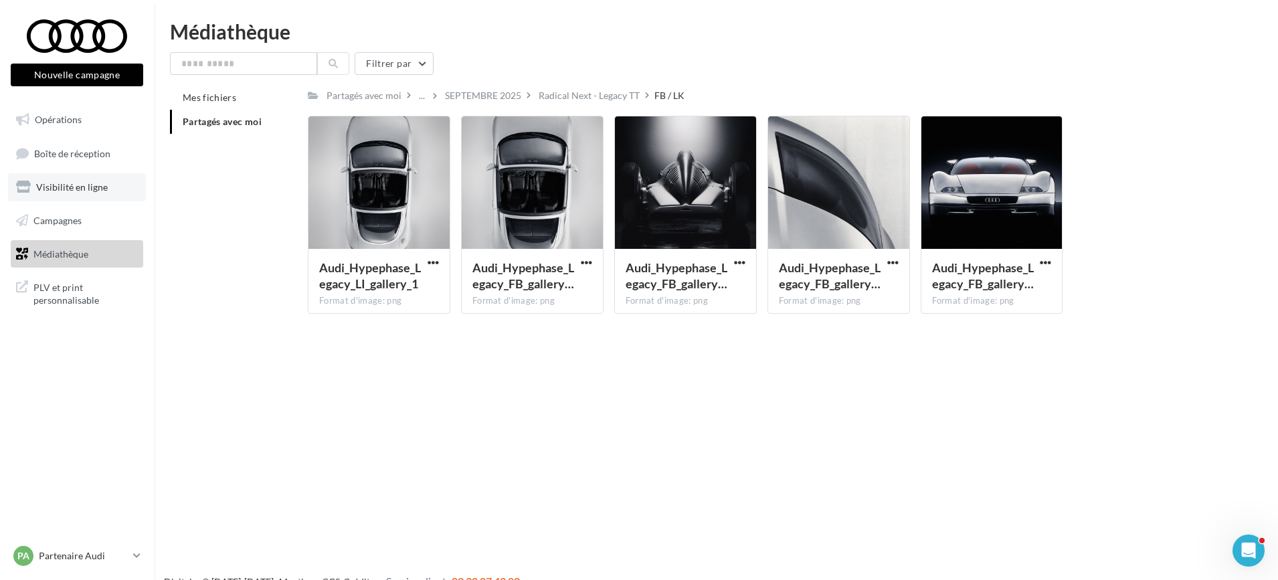
click at [71, 183] on span "Visibilité en ligne" at bounding box center [72, 186] width 72 height 11
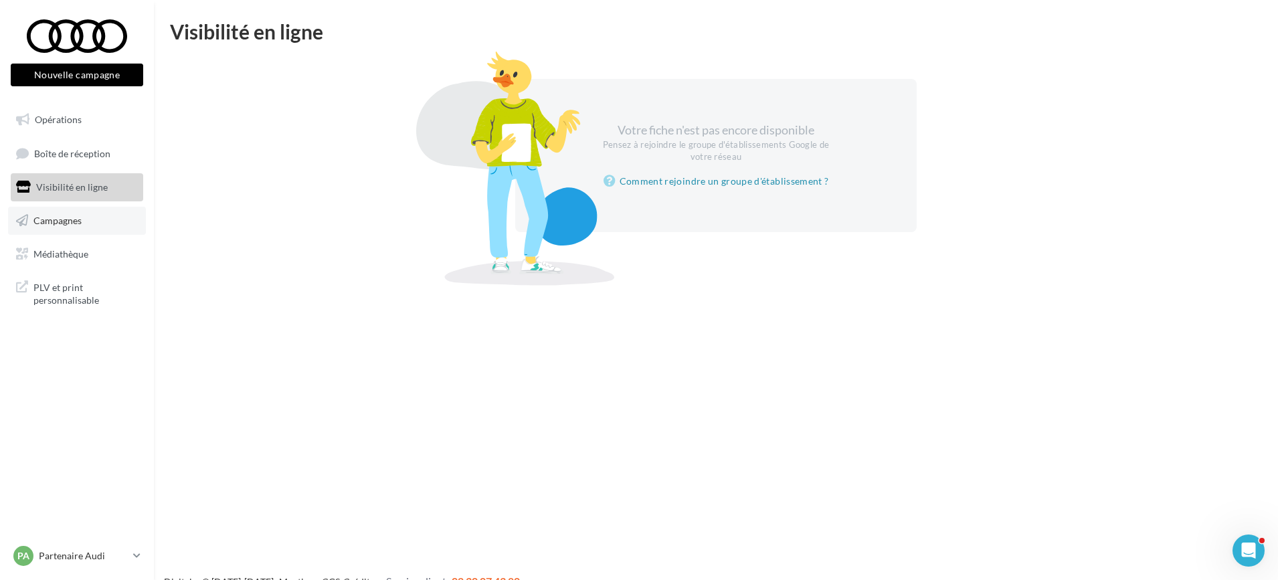
click at [60, 217] on span "Campagnes" at bounding box center [57, 220] width 48 height 11
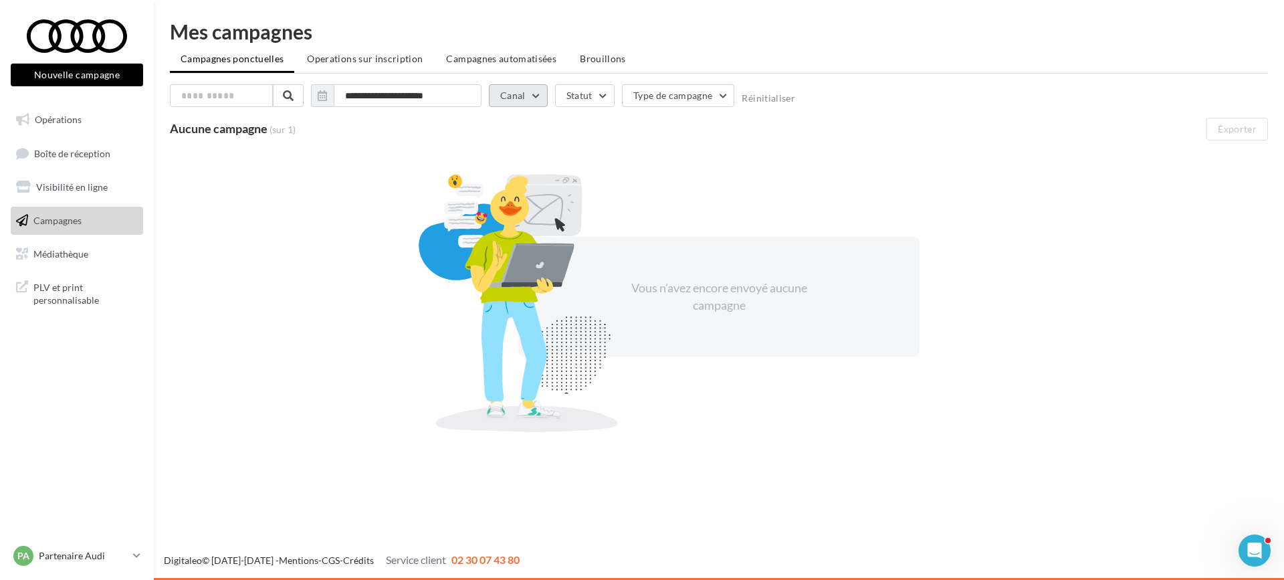
click at [522, 95] on button "Canal" at bounding box center [518, 95] width 59 height 23
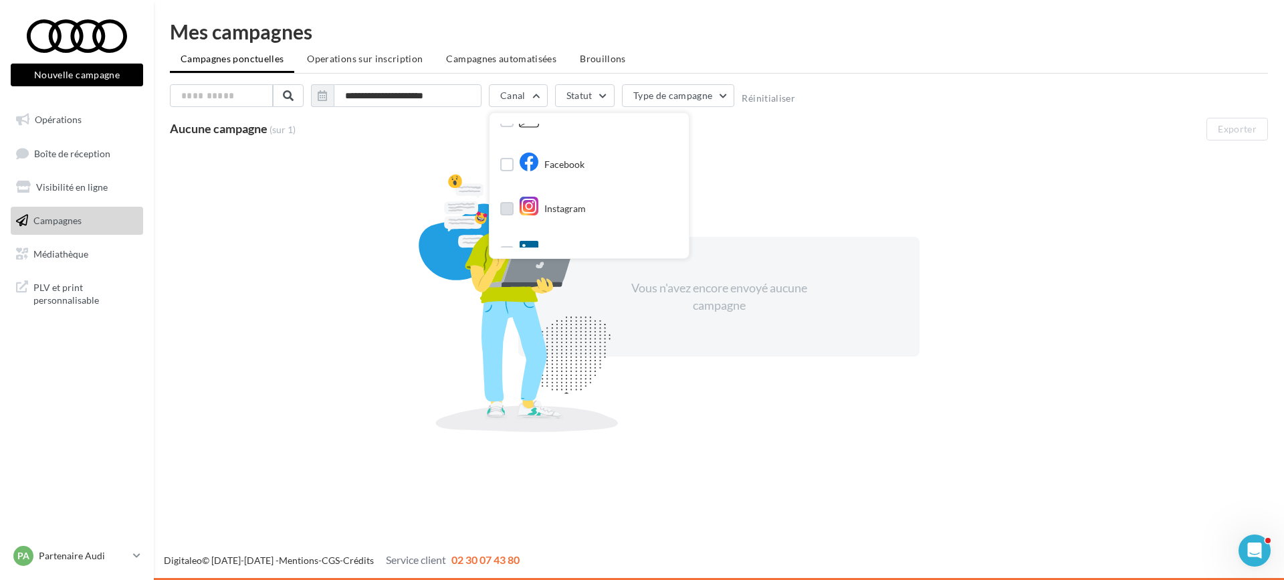
click at [563, 204] on div "Instagram" at bounding box center [552, 209] width 67 height 20
click at [63, 251] on span "Médiathèque" at bounding box center [60, 252] width 55 height 11
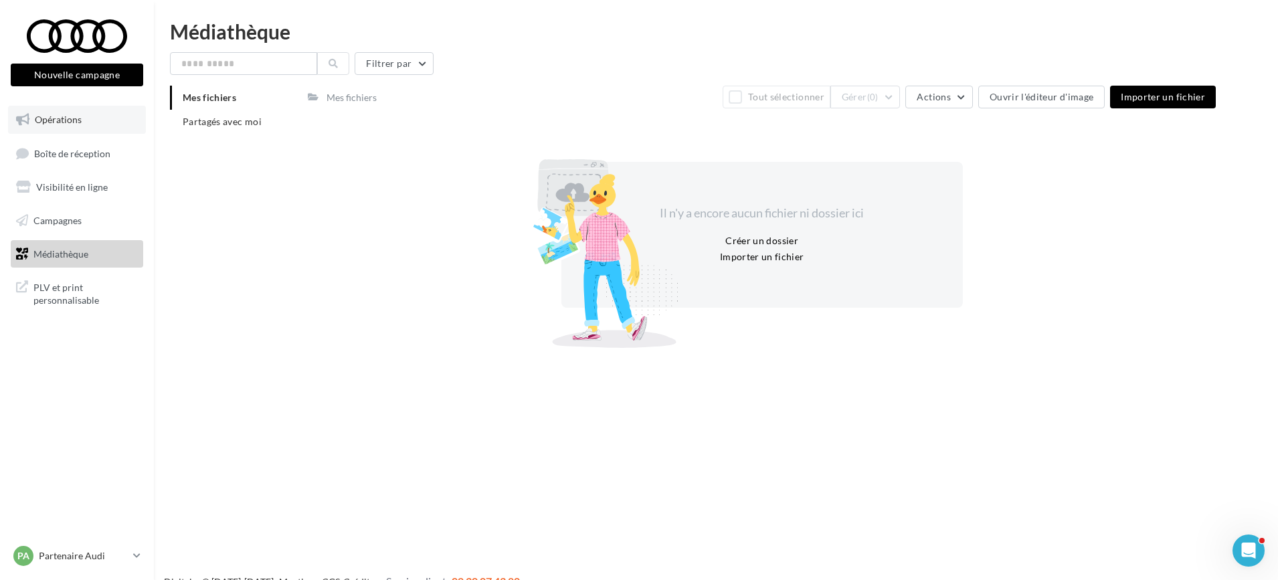
click at [78, 121] on span "Opérations" at bounding box center [58, 119] width 47 height 11
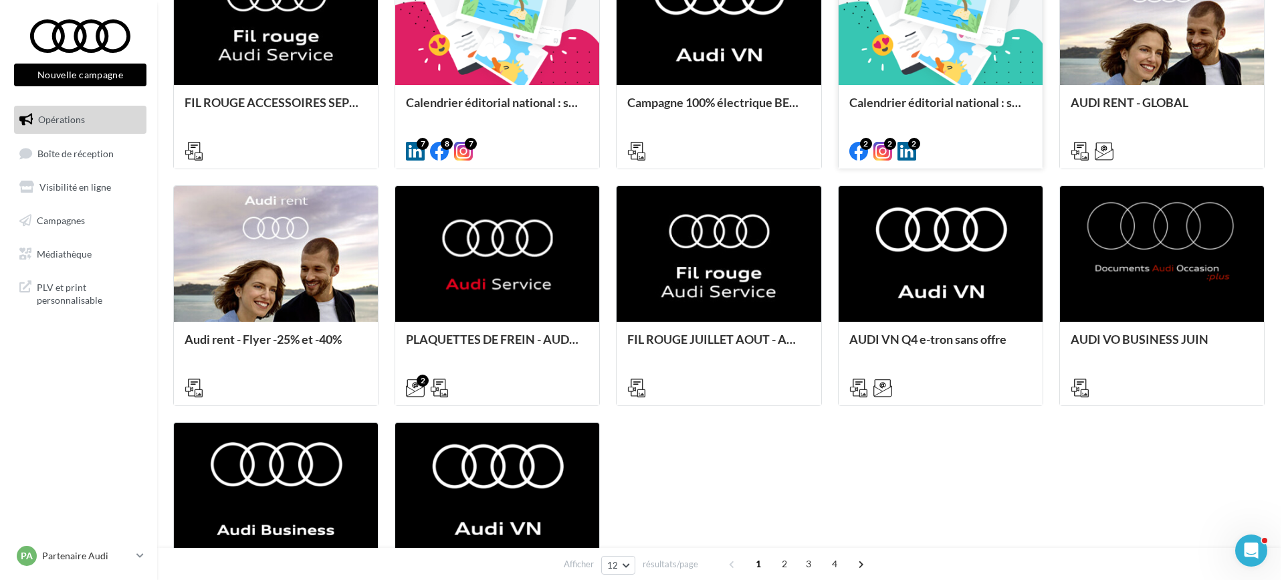
scroll to position [401, 0]
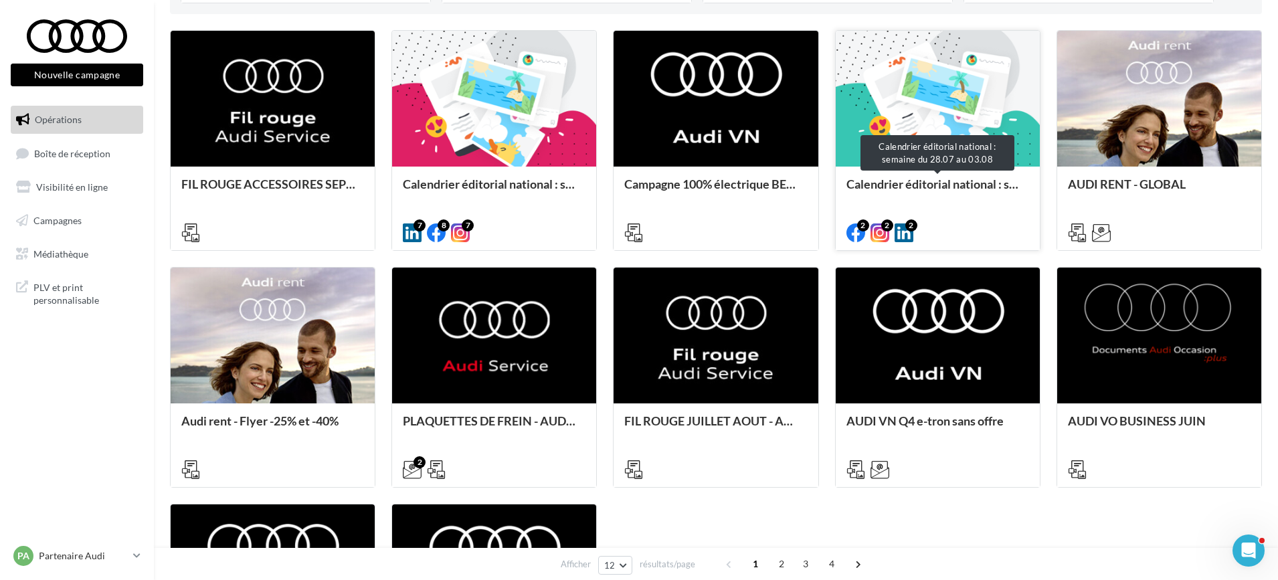
click at [932, 195] on div "Calendrier éditorial national : semaine du 28.07 au 03.08" at bounding box center [937, 190] width 183 height 27
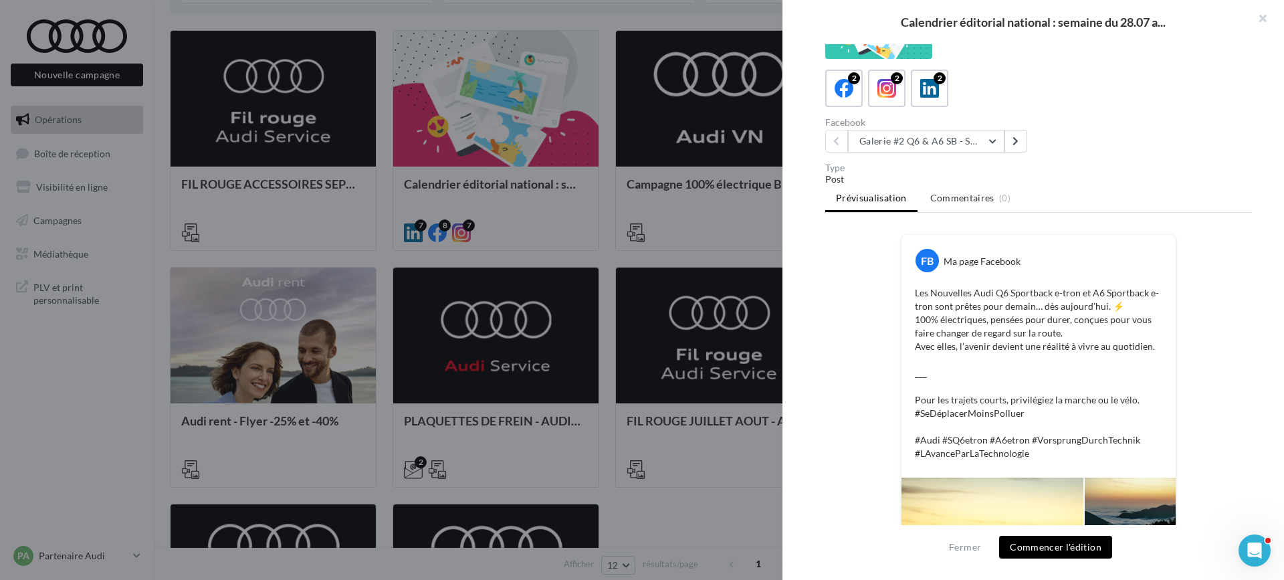
scroll to position [0, 0]
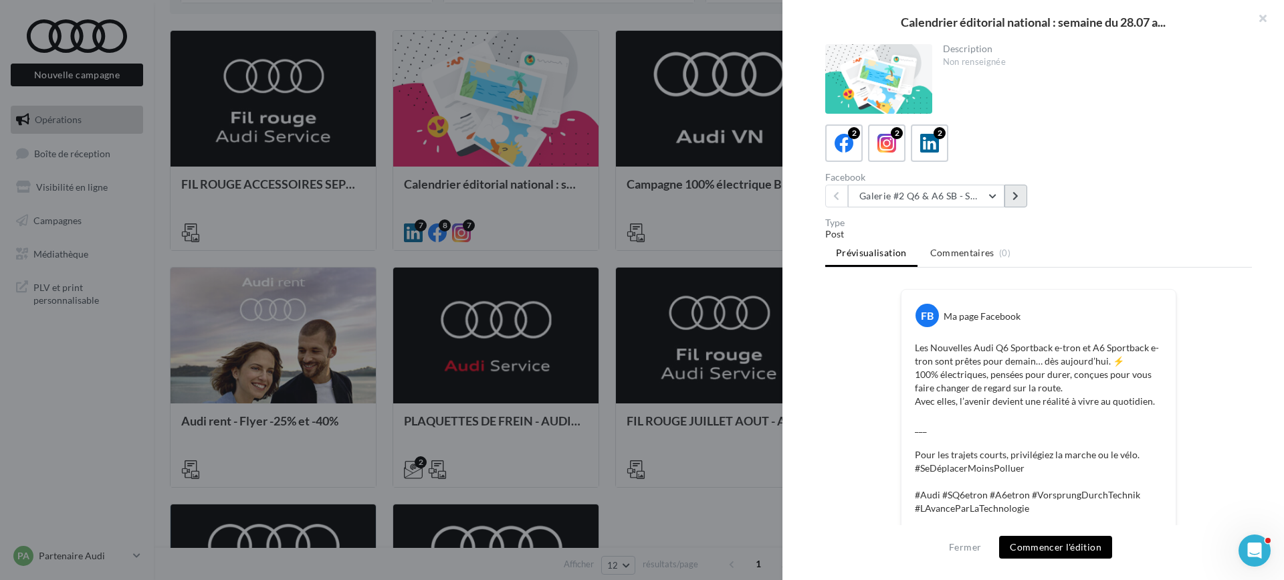
click at [1017, 190] on button at bounding box center [1016, 196] width 23 height 23
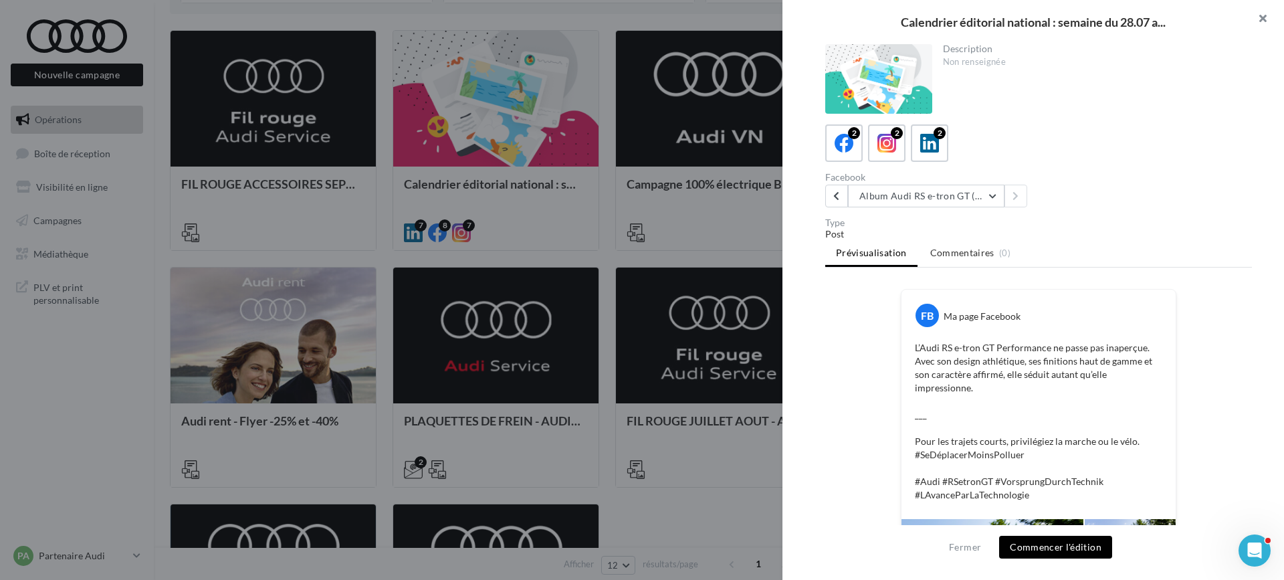
click at [1256, 25] on button "button" at bounding box center [1258, 20] width 54 height 40
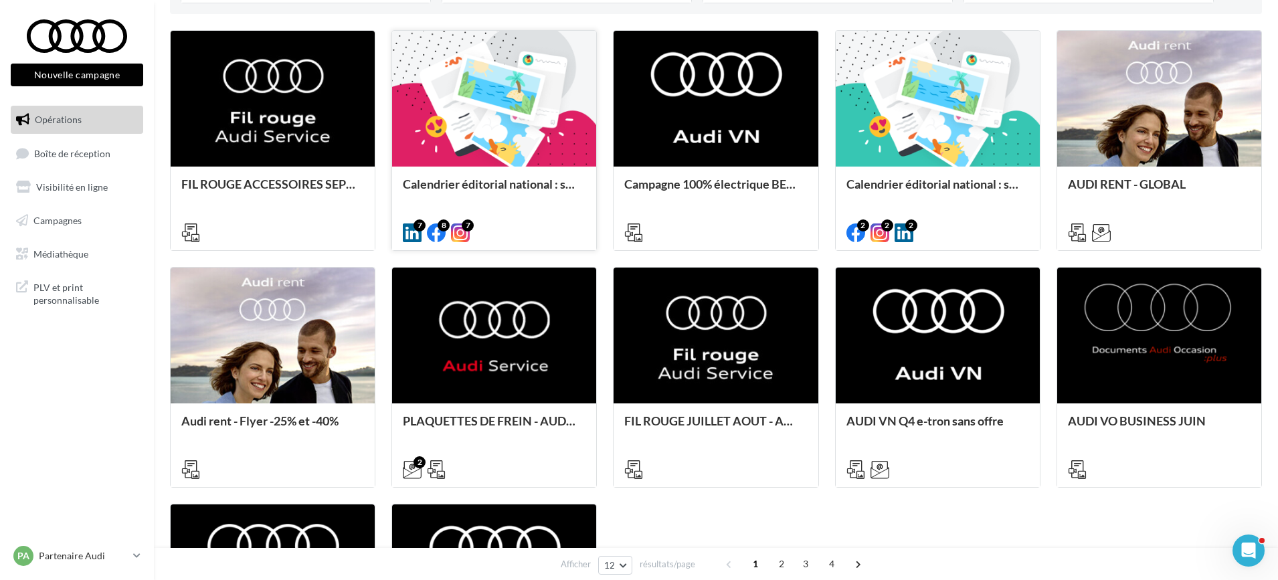
click at [518, 175] on div "Calendrier éditorial national : semaines du 04.08 au 25.08" at bounding box center [494, 208] width 204 height 82
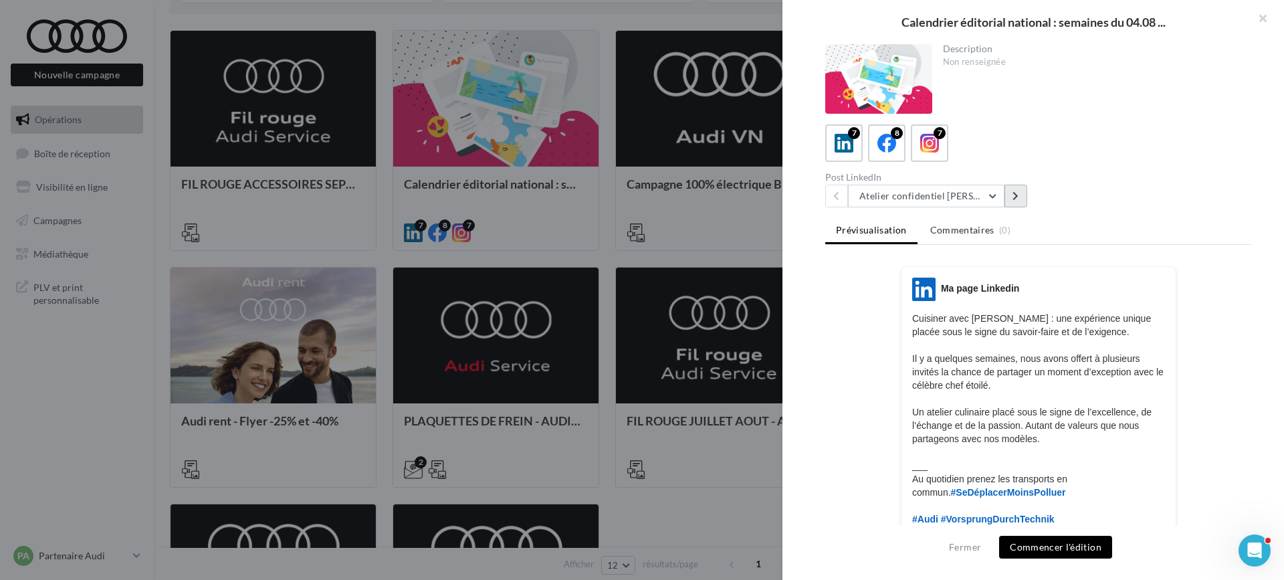
click at [1022, 191] on button at bounding box center [1016, 196] width 23 height 23
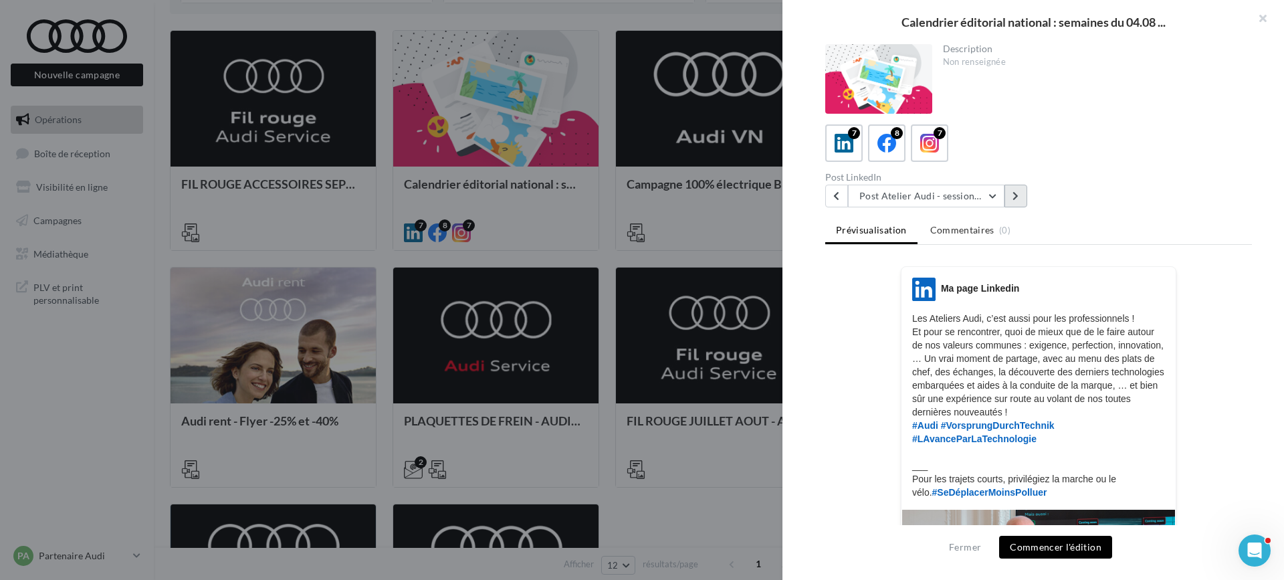
click at [1022, 191] on button at bounding box center [1016, 196] width 23 height 23
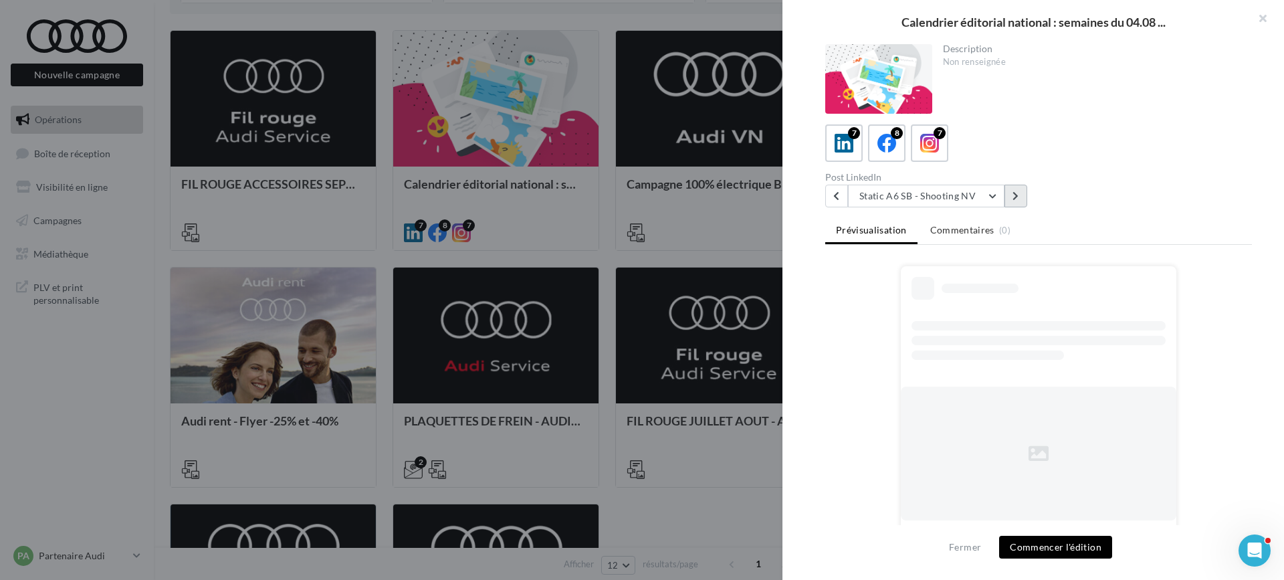
click at [1022, 191] on button at bounding box center [1016, 196] width 23 height 23
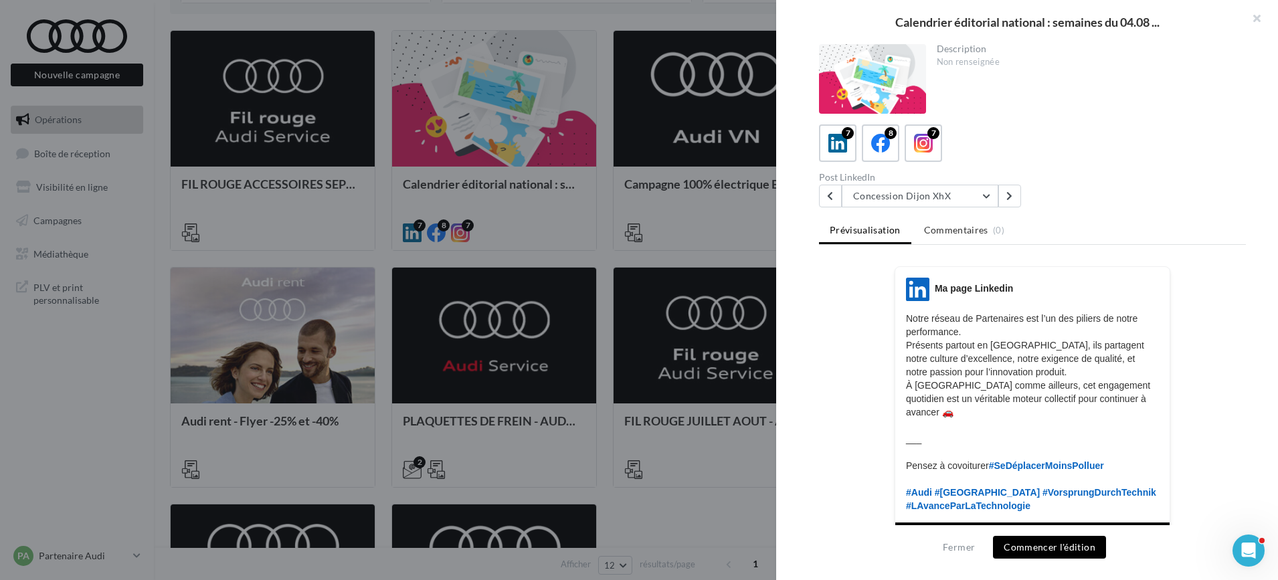
click at [668, 528] on div at bounding box center [639, 290] width 1278 height 580
